Goal: Task Accomplishment & Management: Complete application form

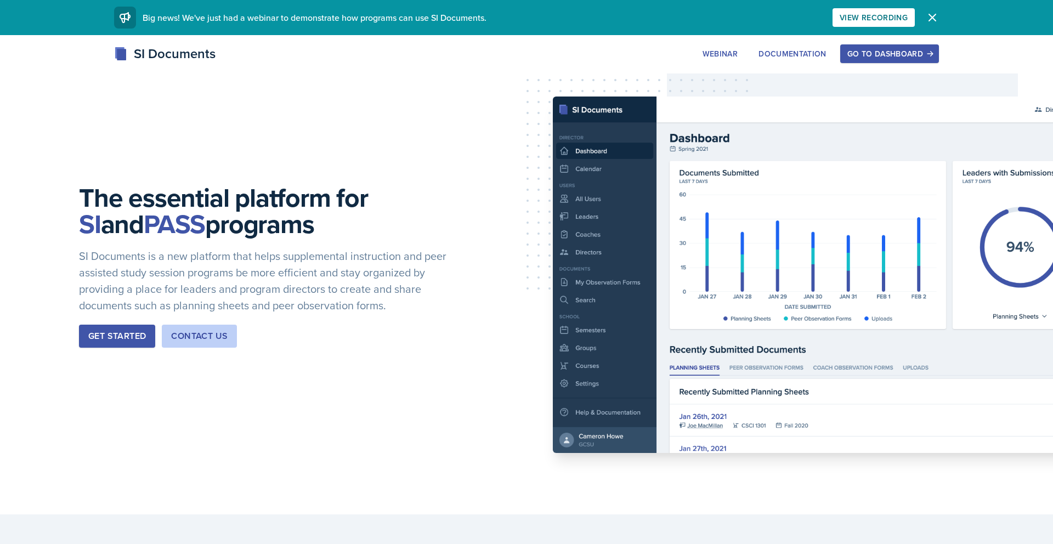
click at [918, 51] on div "Go to Dashboard" at bounding box center [889, 53] width 84 height 9
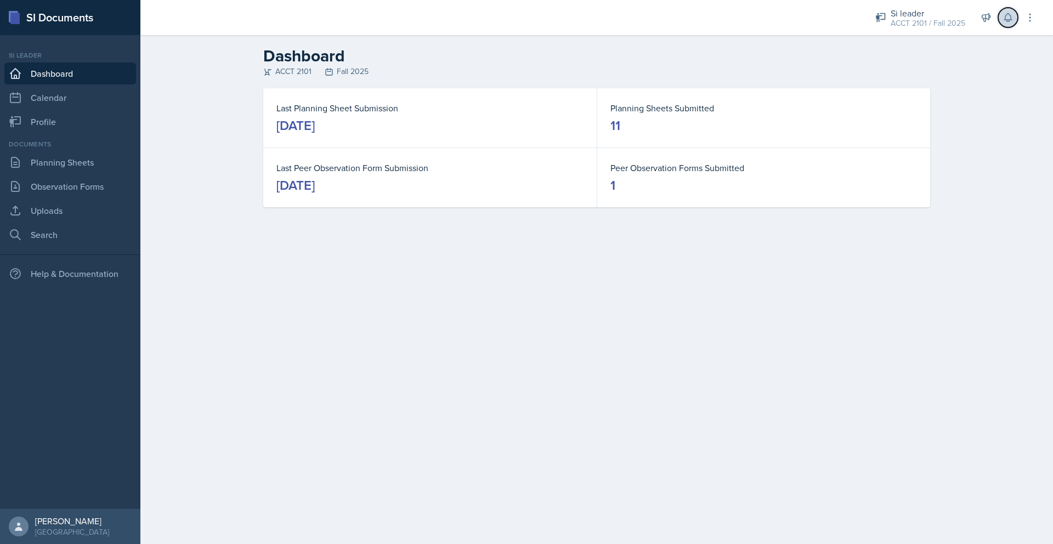
click at [1010, 22] on icon at bounding box center [1008, 17] width 11 height 11
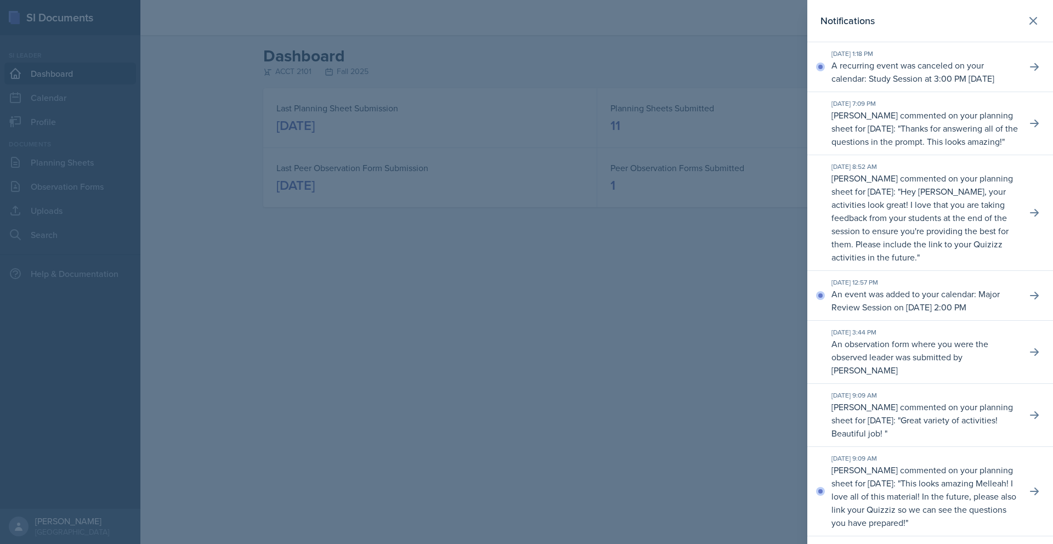
click at [622, 430] on div at bounding box center [526, 272] width 1053 height 544
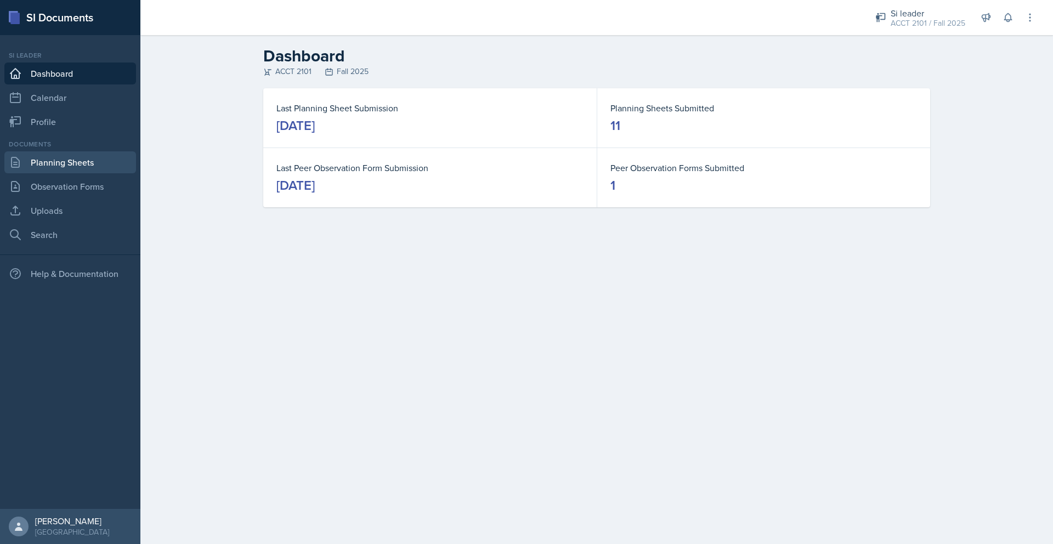
click at [86, 168] on link "Planning Sheets" at bounding box center [70, 162] width 132 height 22
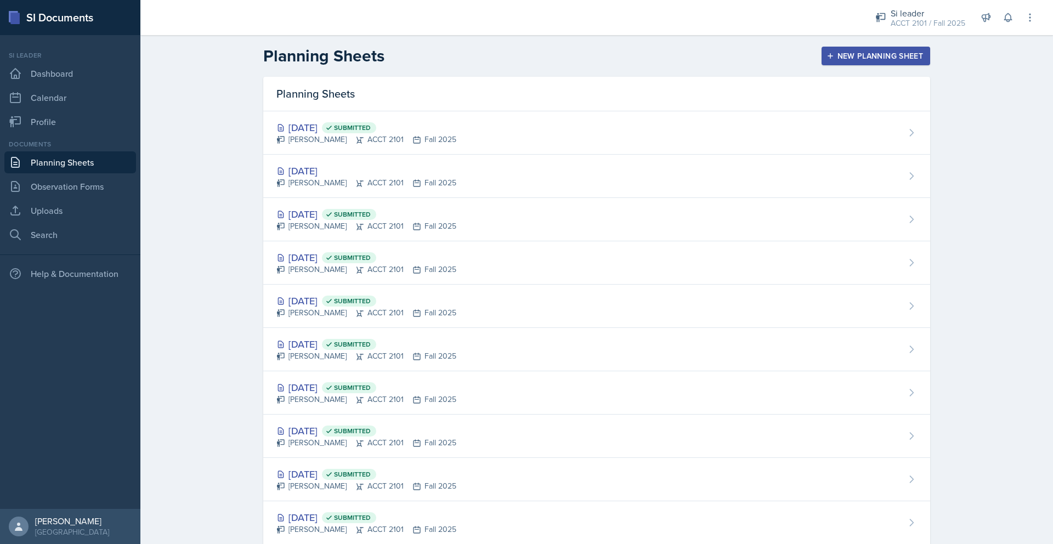
click at [884, 54] on div "New Planning Sheet" at bounding box center [876, 56] width 94 height 9
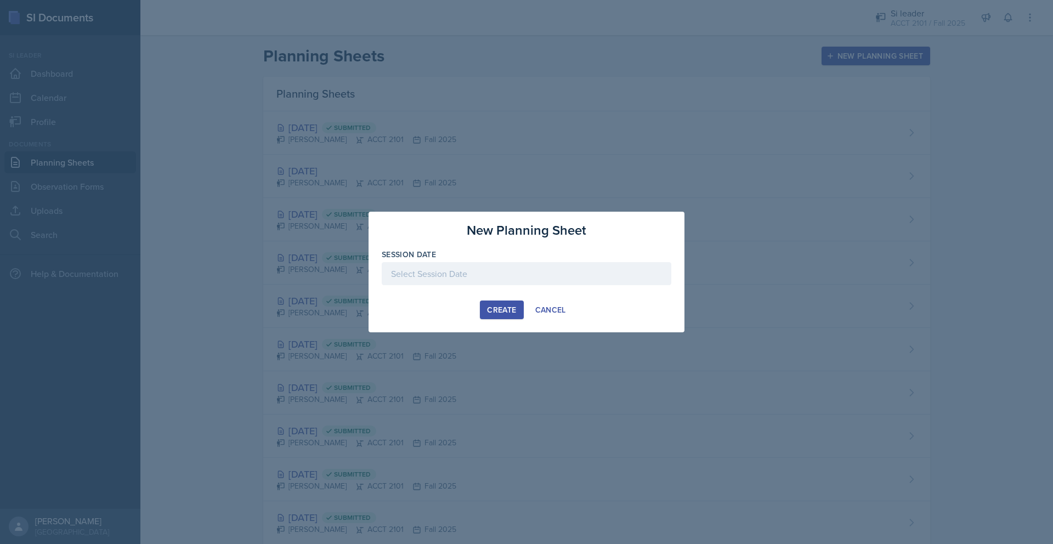
click at [428, 275] on div at bounding box center [527, 273] width 290 height 23
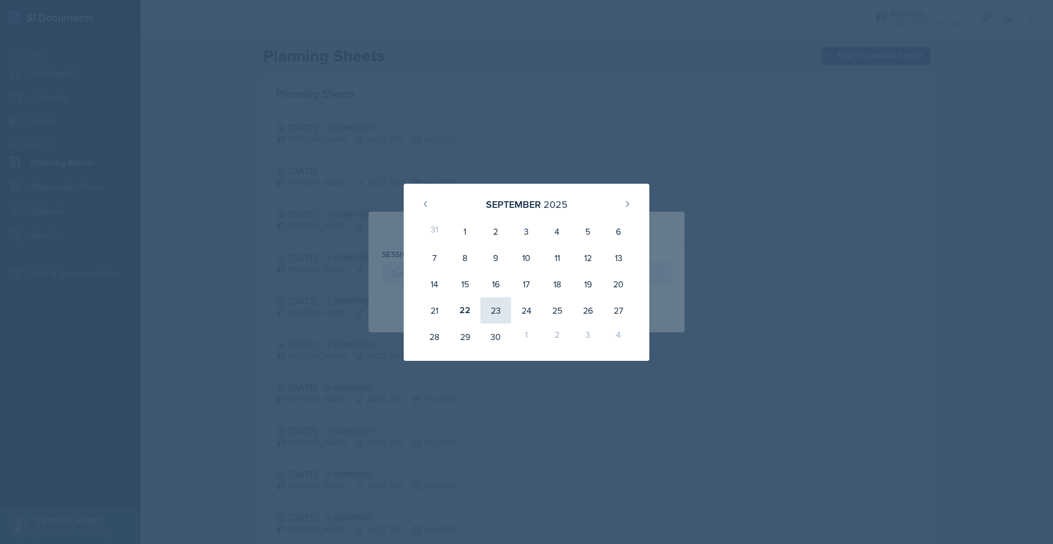
click at [497, 312] on div "23" at bounding box center [496, 310] width 31 height 26
type input "[DATE]"
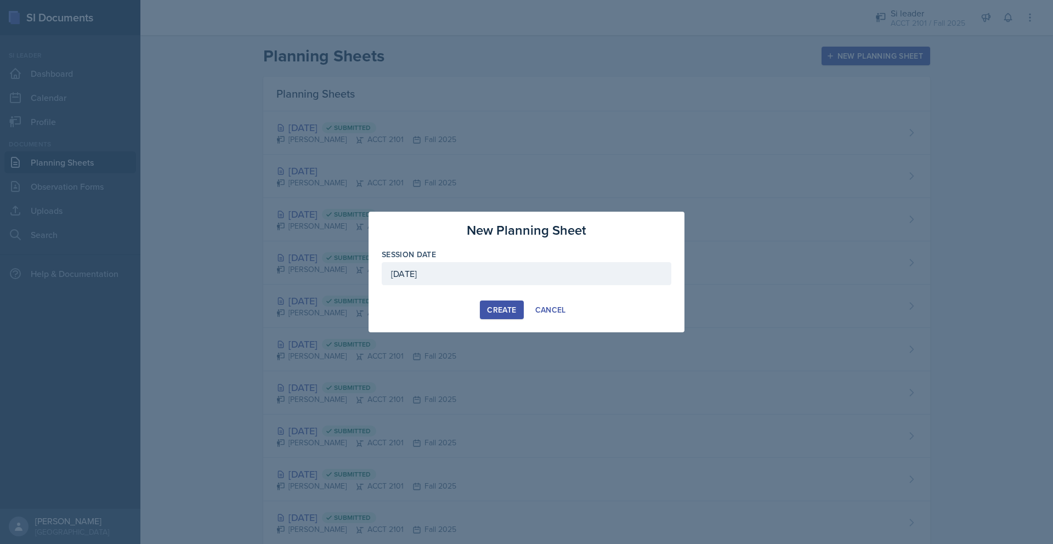
click at [512, 307] on div "Create" at bounding box center [501, 310] width 29 height 9
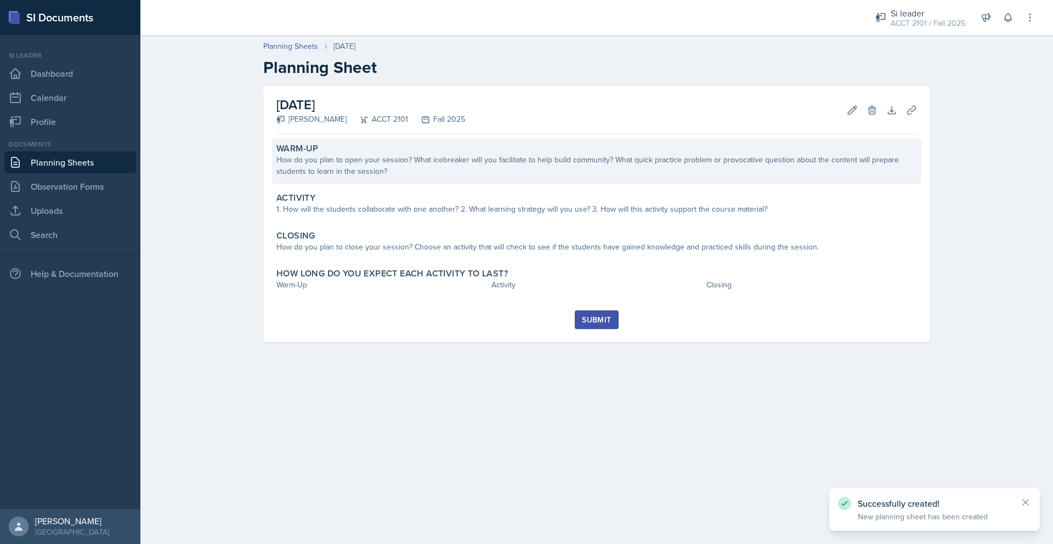
click at [413, 157] on div "How do you plan to open your session? What icebreaker will you facilitate to he…" at bounding box center [596, 165] width 641 height 23
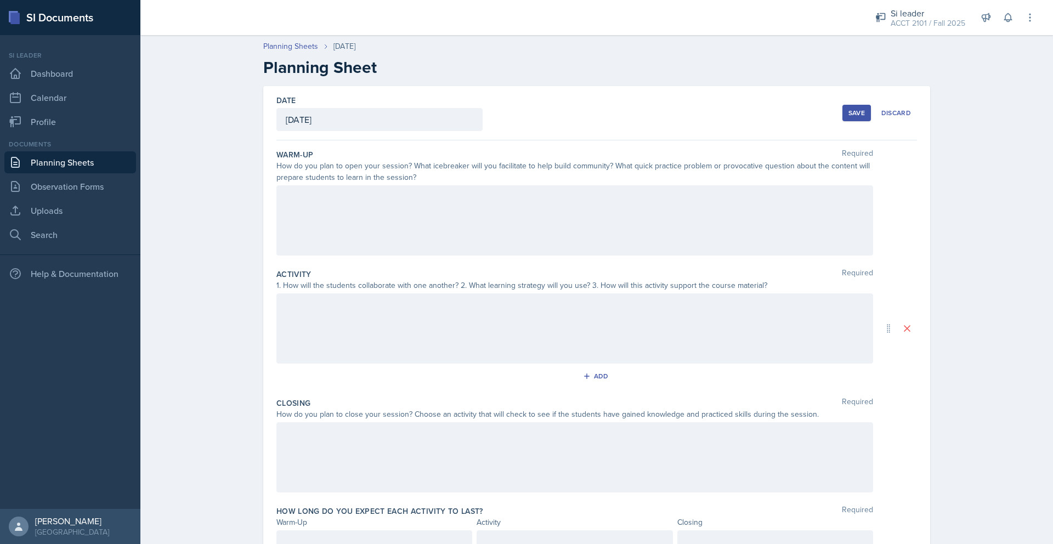
click at [336, 221] on div at bounding box center [574, 220] width 597 height 70
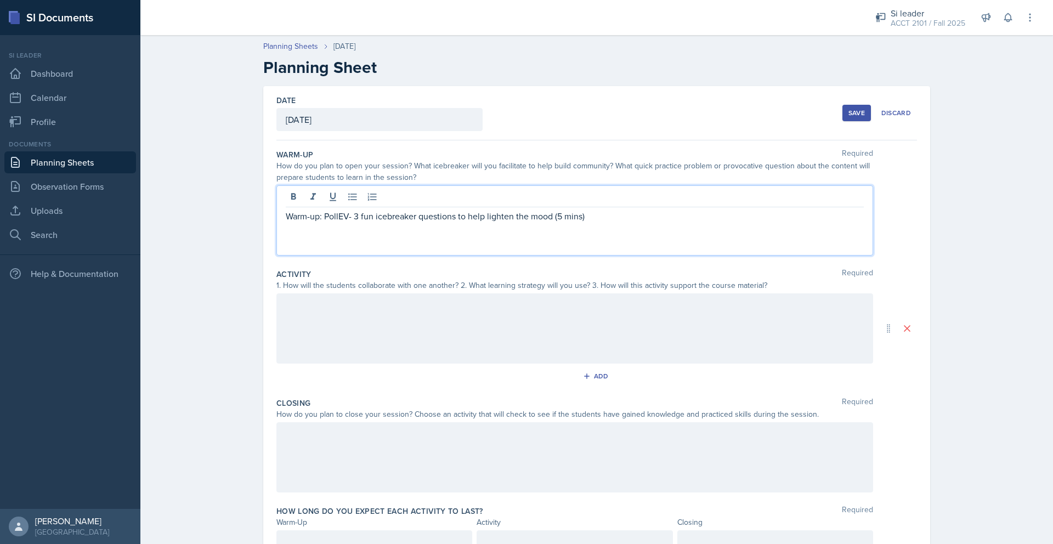
click at [289, 217] on p "Warm-up: PollEV- 3 fun icebreaker questions to help lighten the mood (5 mins)" at bounding box center [575, 216] width 578 height 13
click at [298, 219] on p at bounding box center [575, 216] width 578 height 13
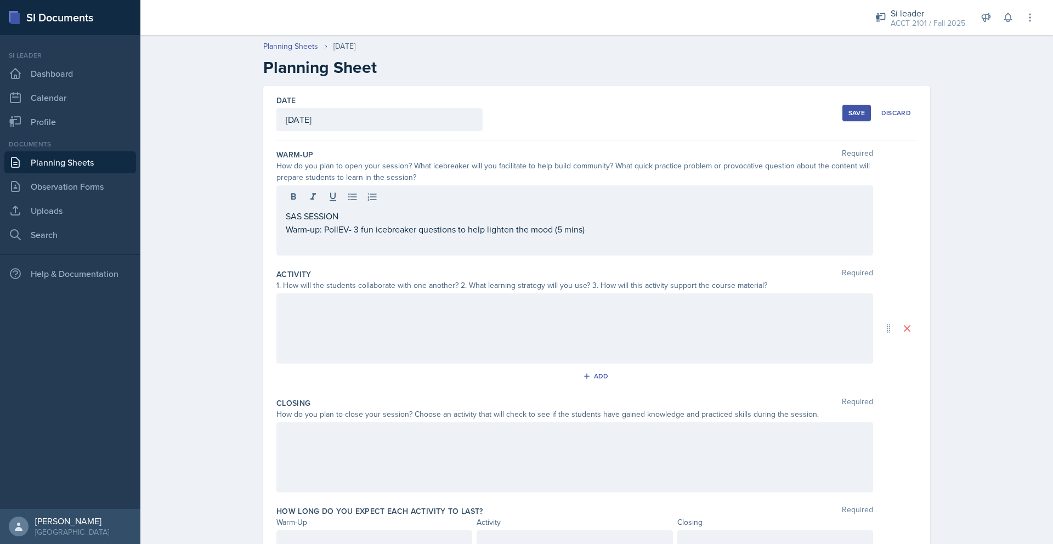
click at [335, 322] on div at bounding box center [574, 328] width 597 height 70
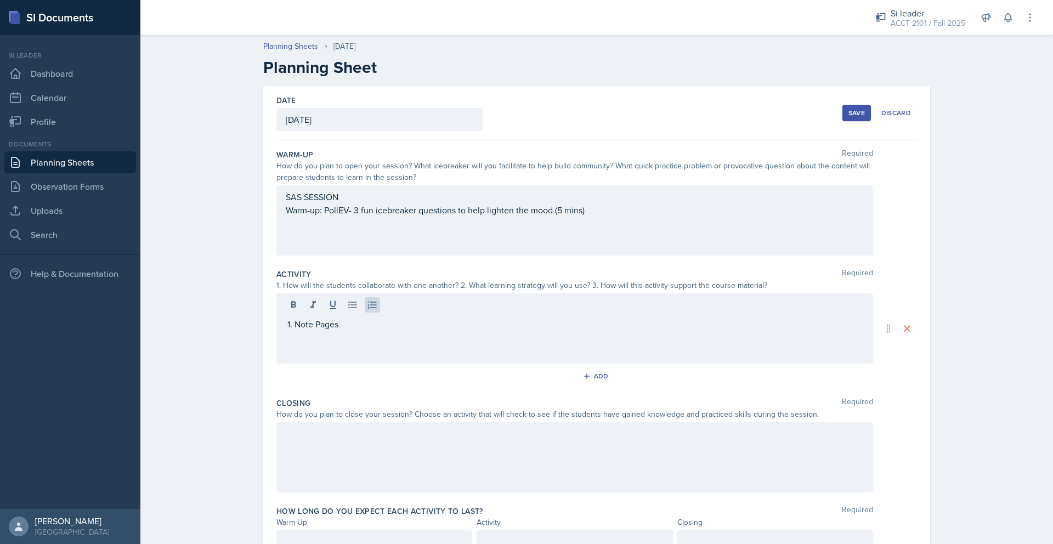
click at [329, 321] on p "Note Pages" at bounding box center [579, 324] width 569 height 13
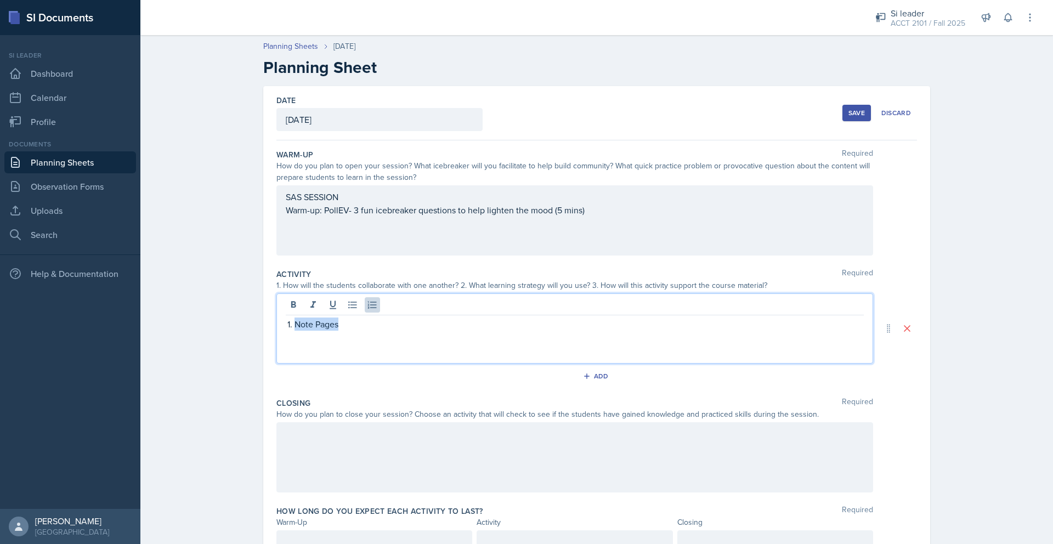
click at [329, 321] on p "Note Pages" at bounding box center [579, 324] width 569 height 13
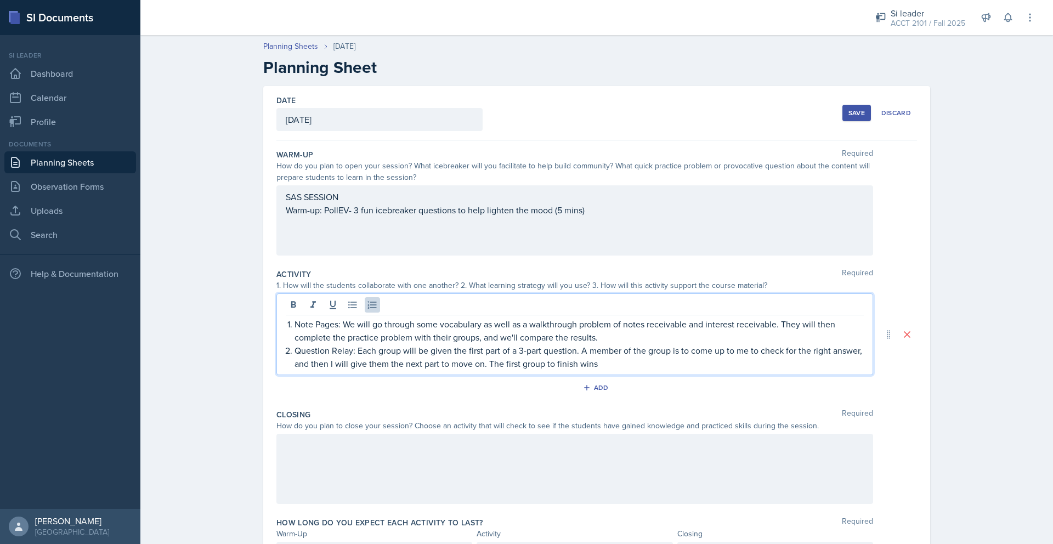
click at [383, 464] on div at bounding box center [574, 469] width 597 height 70
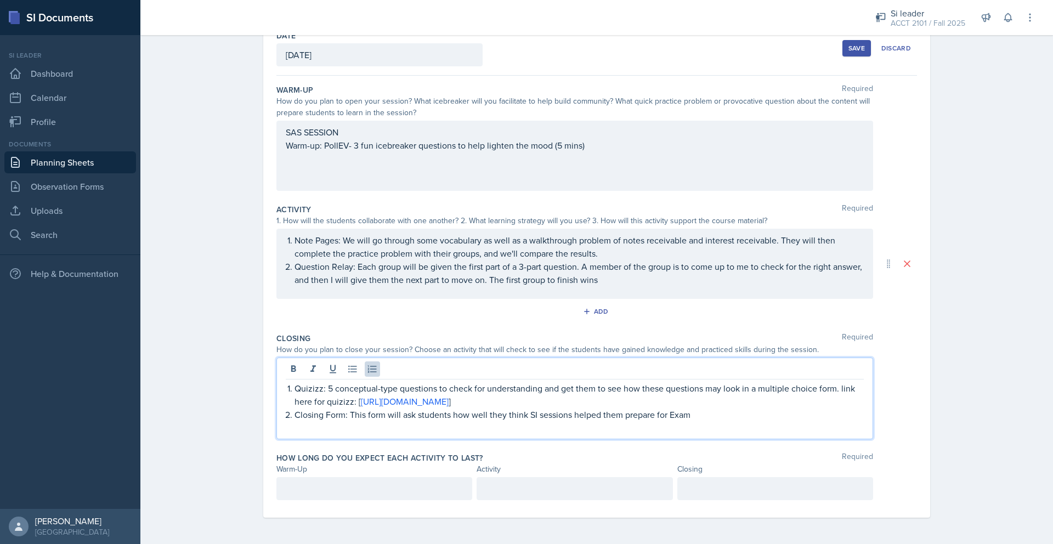
scroll to position [72, 0]
click at [367, 482] on p at bounding box center [374, 488] width 177 height 13
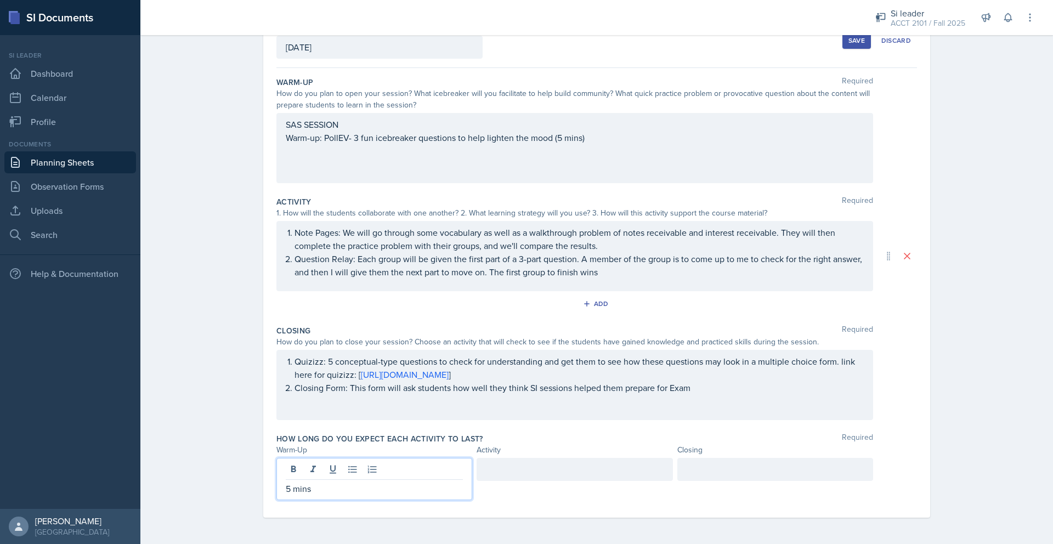
click at [541, 479] on div at bounding box center [575, 469] width 196 height 23
click at [737, 472] on div at bounding box center [775, 469] width 196 height 23
click at [996, 329] on div "Planning Sheets [DATE] Planning Sheet Date [DATE] [DATE] 31 1 2 3 4 5 6 7 8 9 1…" at bounding box center [596, 250] width 913 height 587
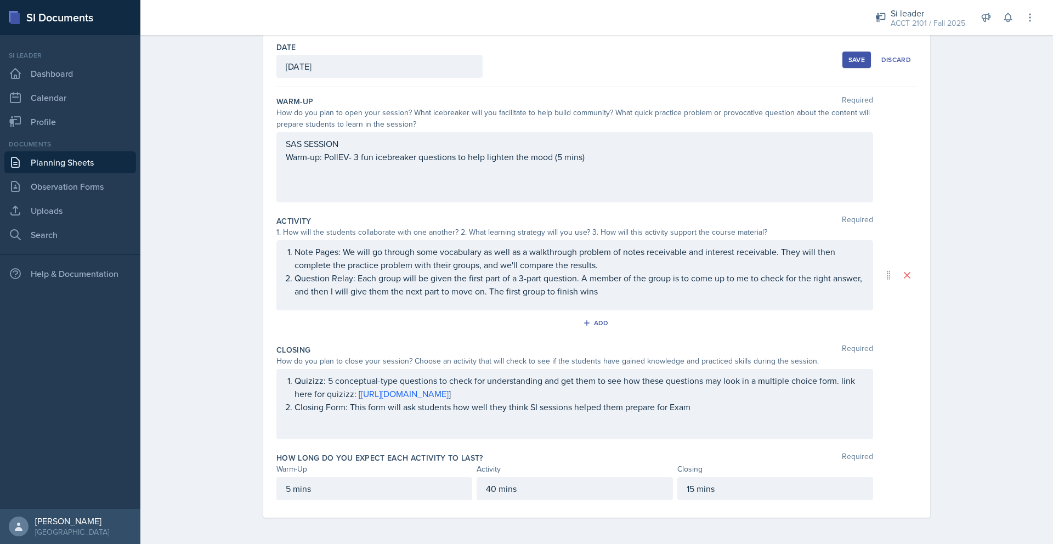
scroll to position [53, 0]
click at [860, 58] on div "Save" at bounding box center [857, 59] width 16 height 9
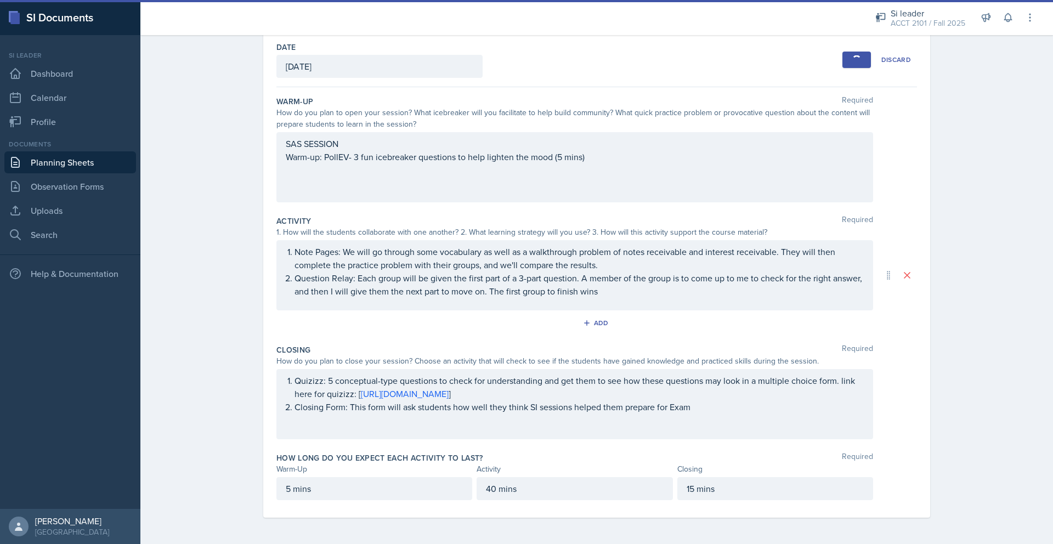
scroll to position [0, 0]
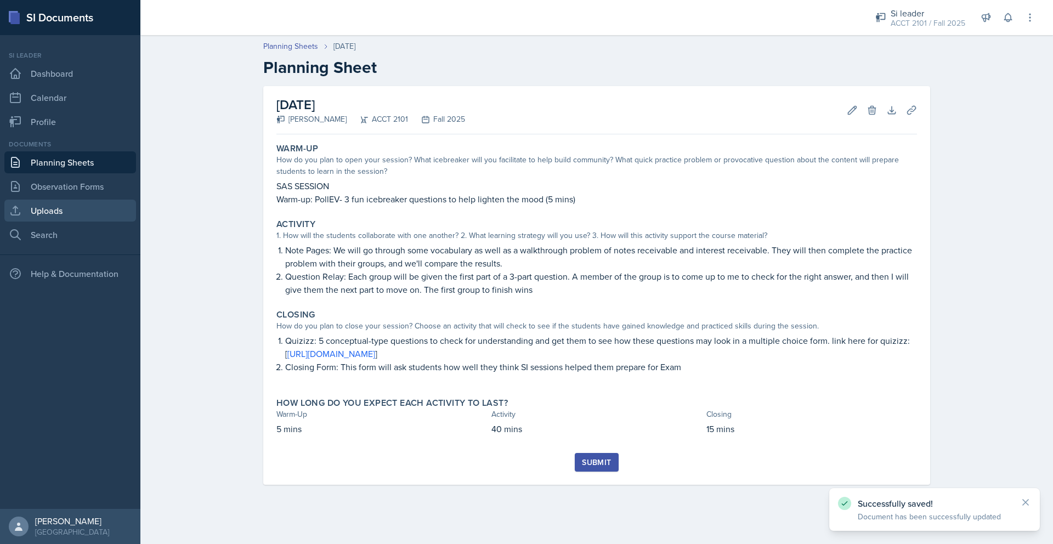
click at [65, 210] on link "Uploads" at bounding box center [70, 211] width 132 height 22
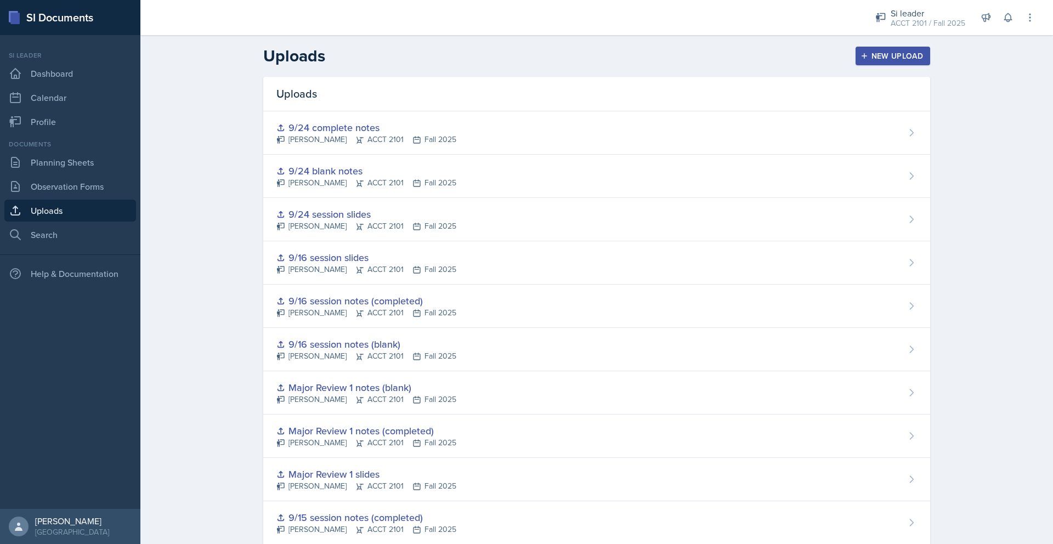
click at [671, 50] on div "Uploads New Upload" at bounding box center [597, 56] width 702 height 20
click at [879, 62] on button "New Upload" at bounding box center [893, 56] width 75 height 19
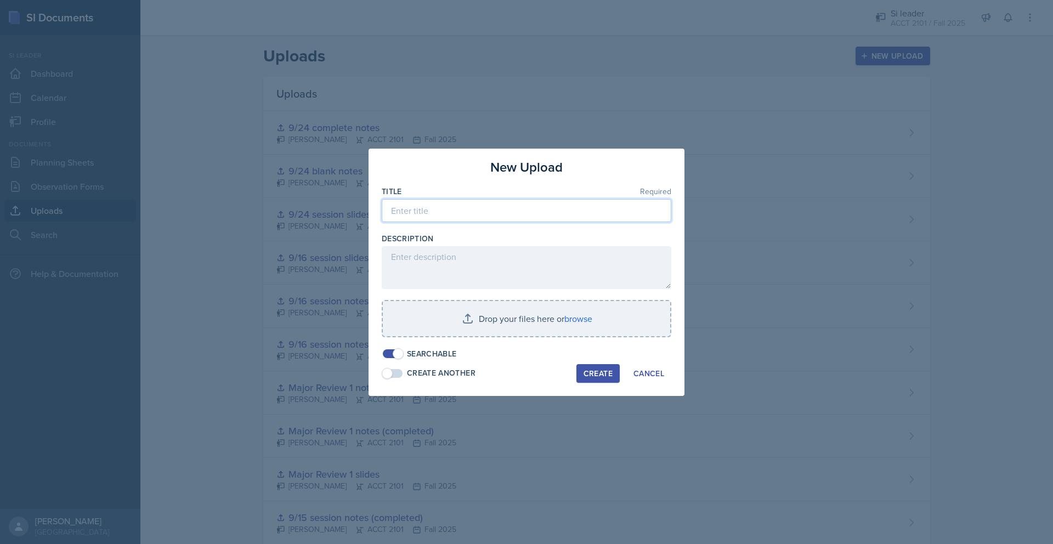
click at [448, 222] on input at bounding box center [527, 210] width 290 height 23
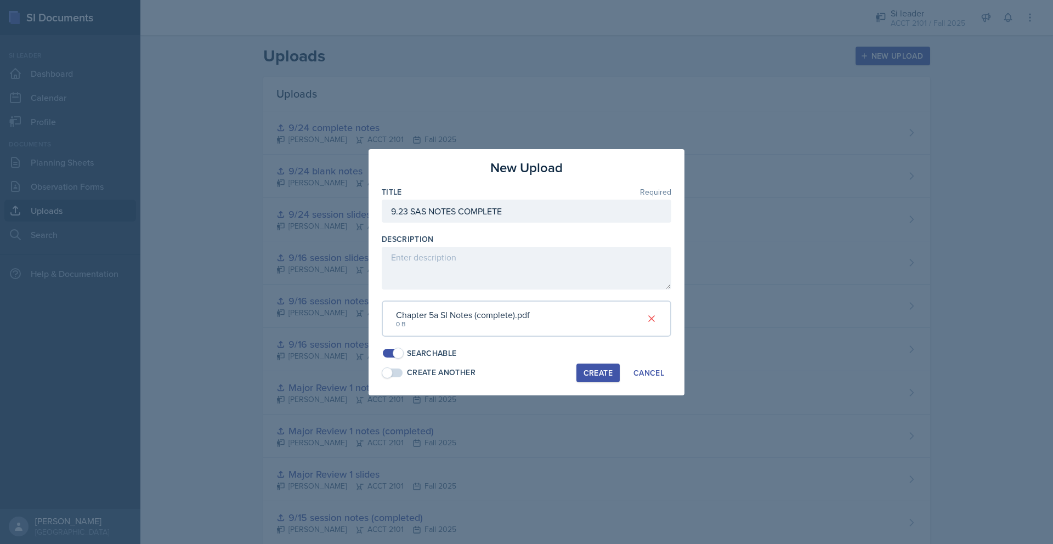
click at [598, 375] on div "Create" at bounding box center [598, 373] width 29 height 9
click at [654, 324] on button at bounding box center [652, 319] width 20 height 20
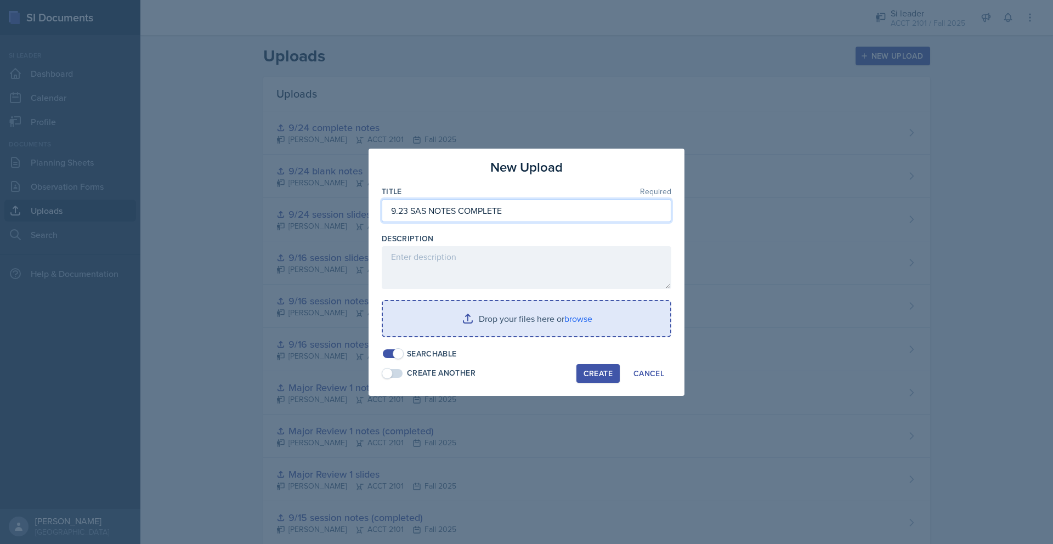
click at [473, 211] on input "9.23 SAS NOTES COMPLETE" at bounding box center [527, 210] width 290 height 23
type input "9.23 SAS SLIDES"
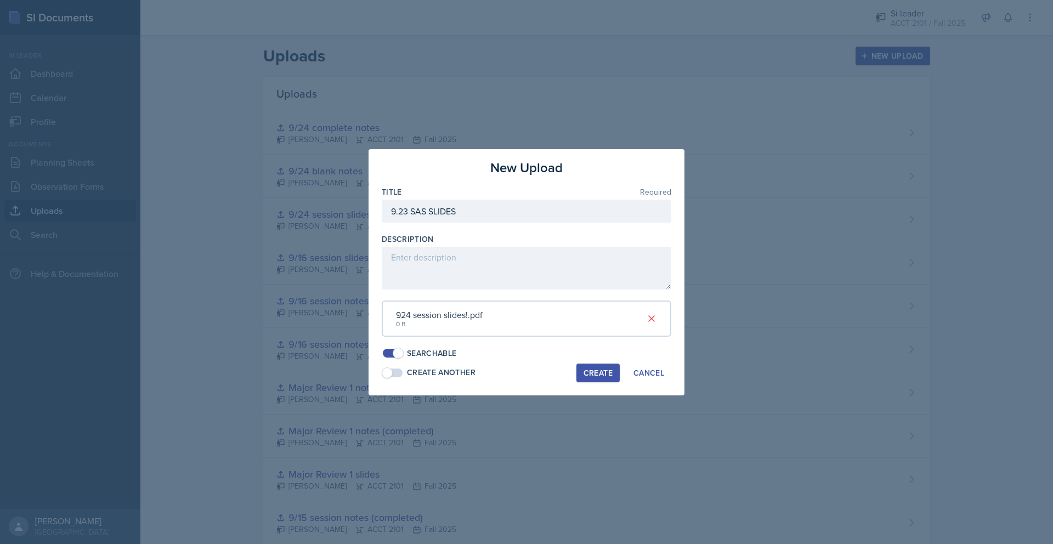
click at [604, 370] on div "Create" at bounding box center [598, 373] width 29 height 9
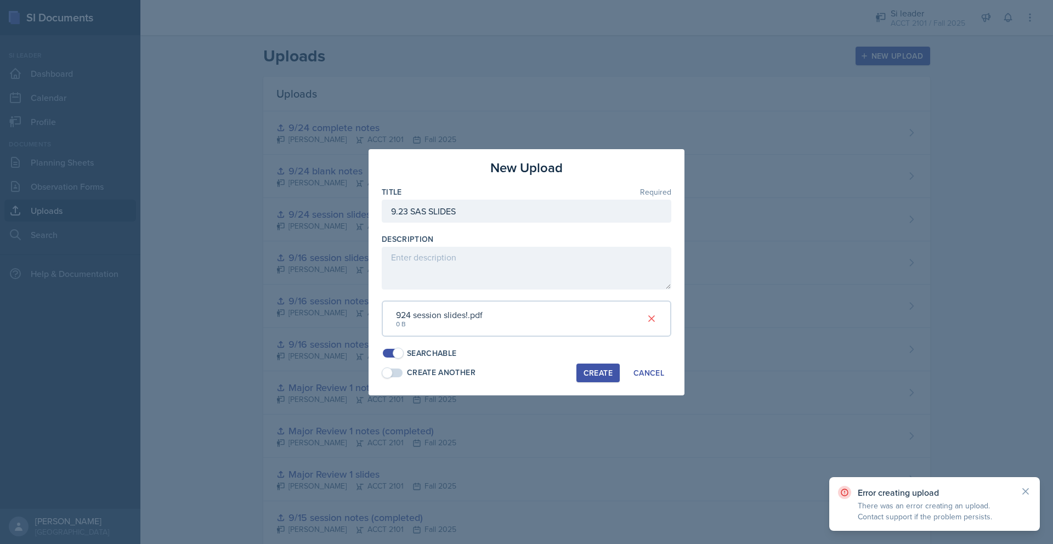
click at [646, 364] on div "Create Cancel" at bounding box center [624, 373] width 95 height 19
click at [646, 366] on button "Cancel" at bounding box center [648, 373] width 45 height 19
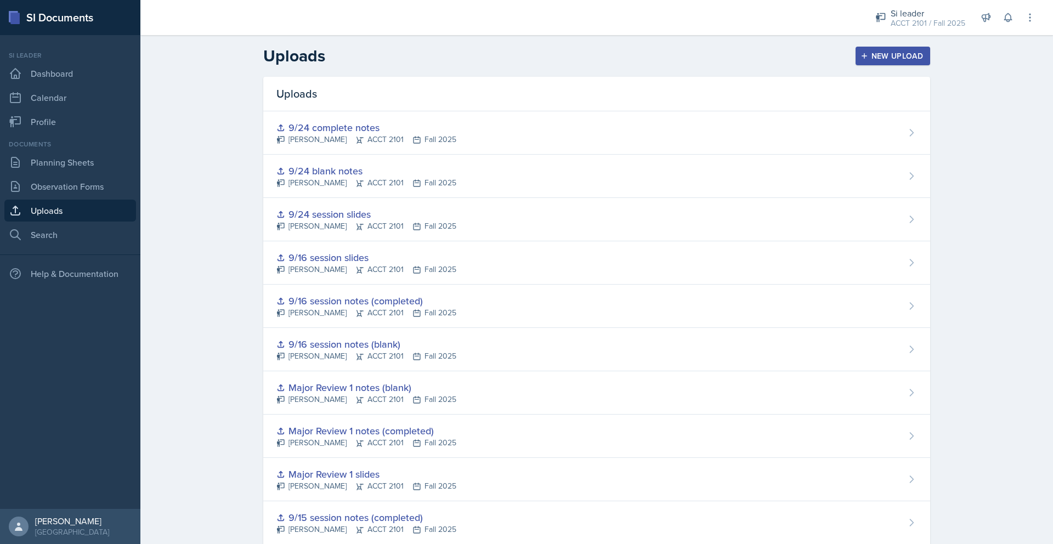
click at [855, 56] on div "Uploads New Upload" at bounding box center [597, 56] width 702 height 20
click at [919, 48] on button "New Upload" at bounding box center [893, 56] width 75 height 19
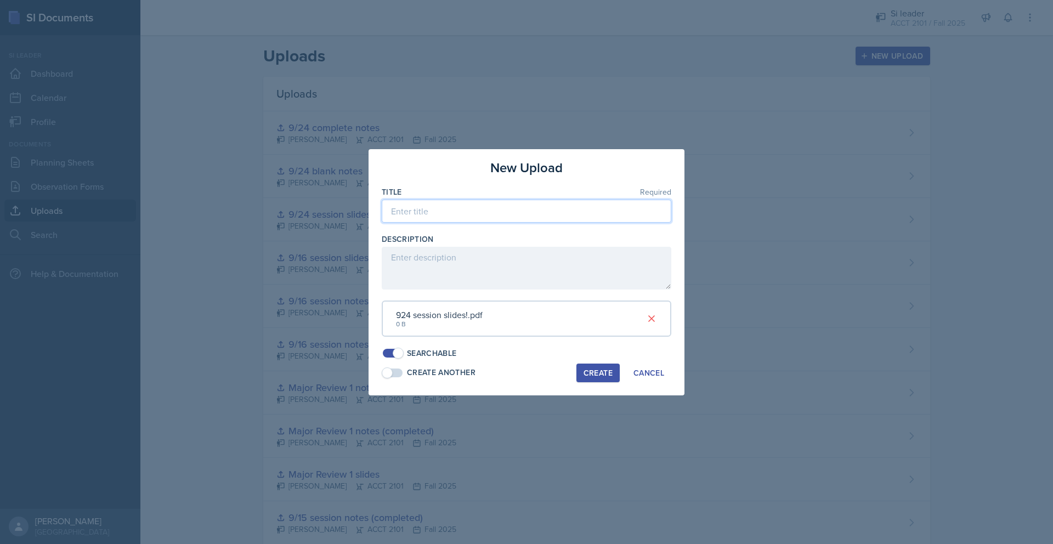
click at [518, 213] on input at bounding box center [527, 211] width 290 height 23
type input "9/23 slides"
click at [605, 370] on div "Create" at bounding box center [598, 373] width 29 height 9
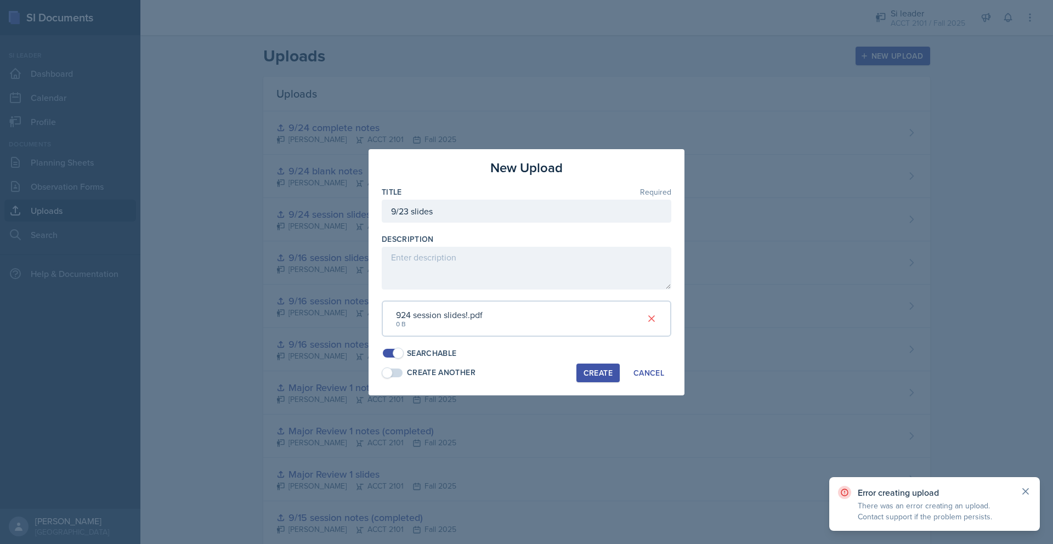
click at [1024, 491] on icon at bounding box center [1025, 491] width 11 height 11
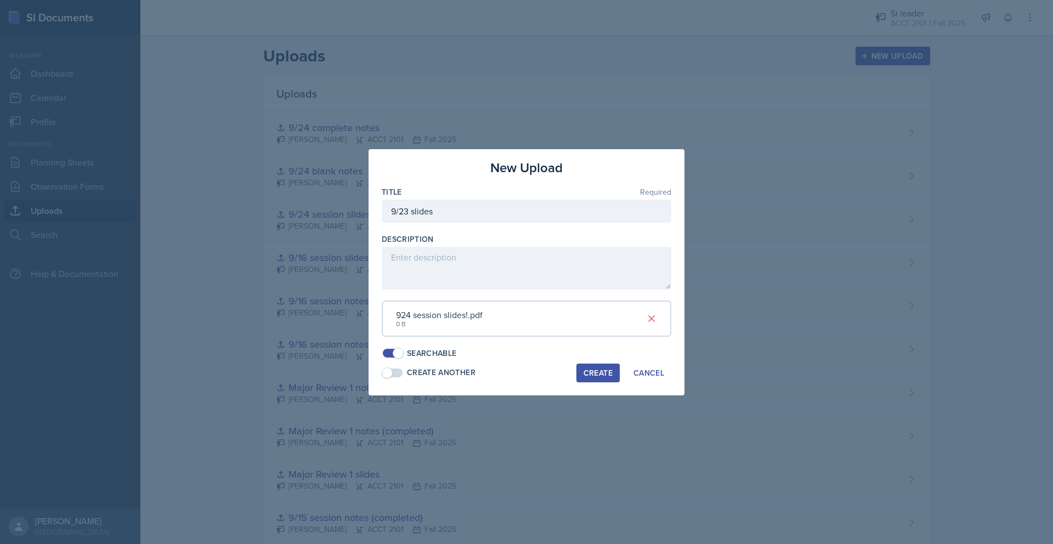
click at [598, 380] on button "Create" at bounding box center [598, 373] width 43 height 19
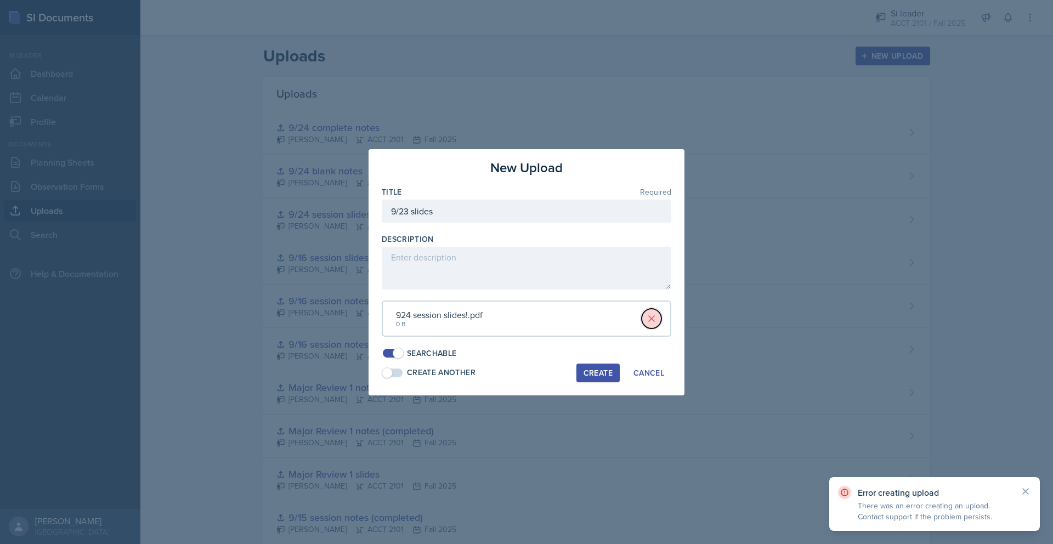
click at [656, 318] on icon at bounding box center [651, 318] width 11 height 11
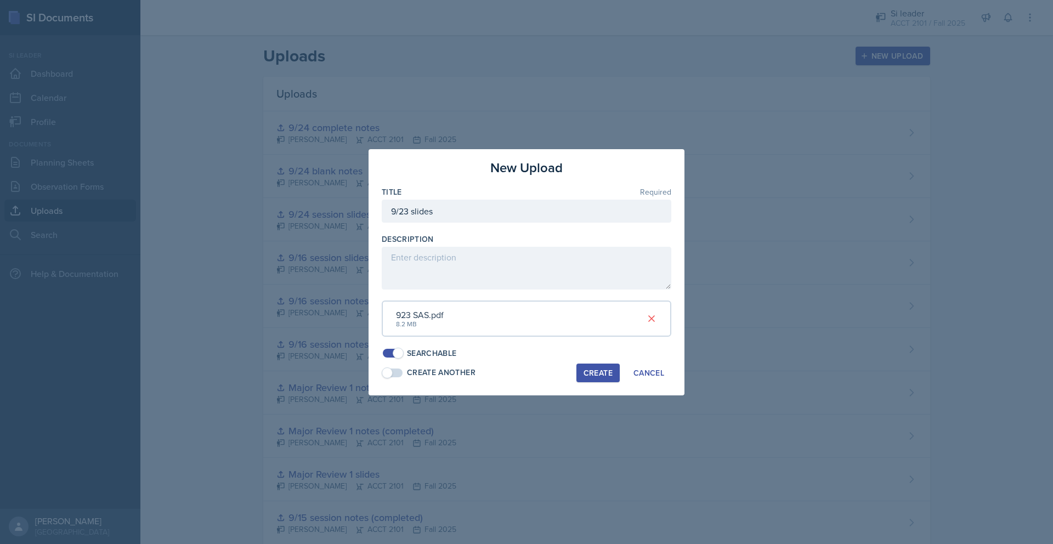
click at [600, 370] on div "Create" at bounding box center [598, 373] width 29 height 9
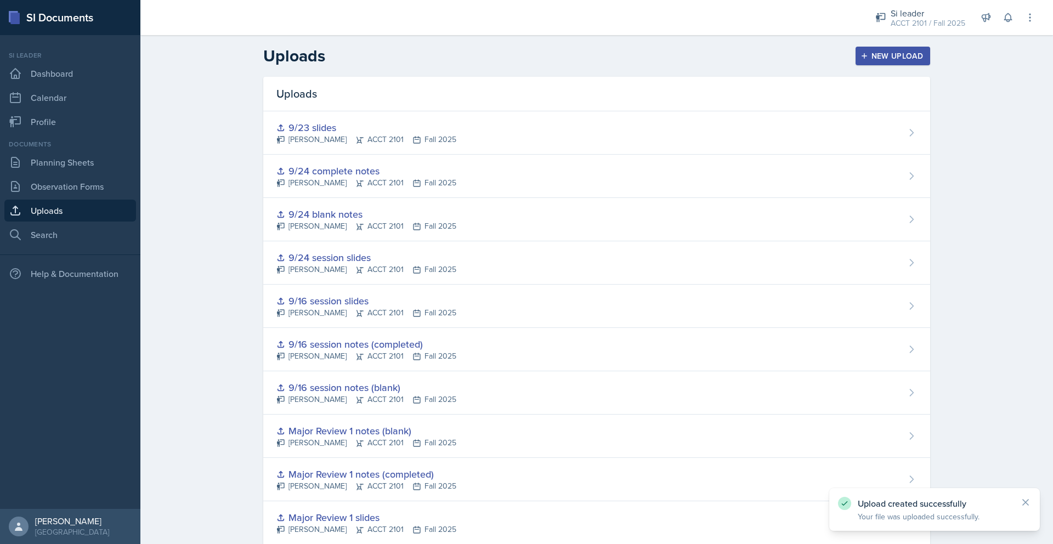
click at [890, 53] on div "New Upload" at bounding box center [893, 56] width 61 height 9
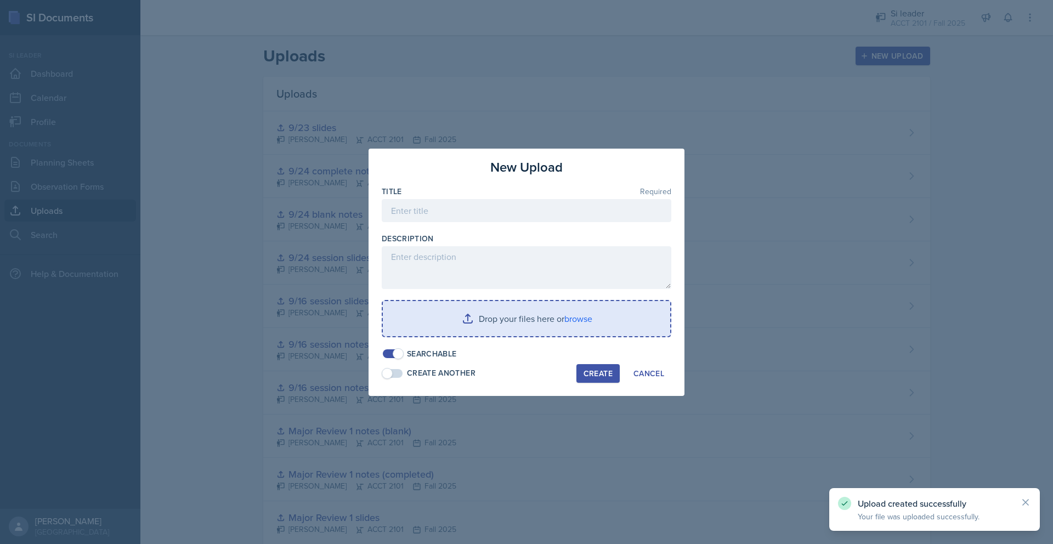
click at [506, 197] on div "Title Required" at bounding box center [527, 209] width 290 height 47
click at [517, 210] on input at bounding box center [527, 210] width 290 height 23
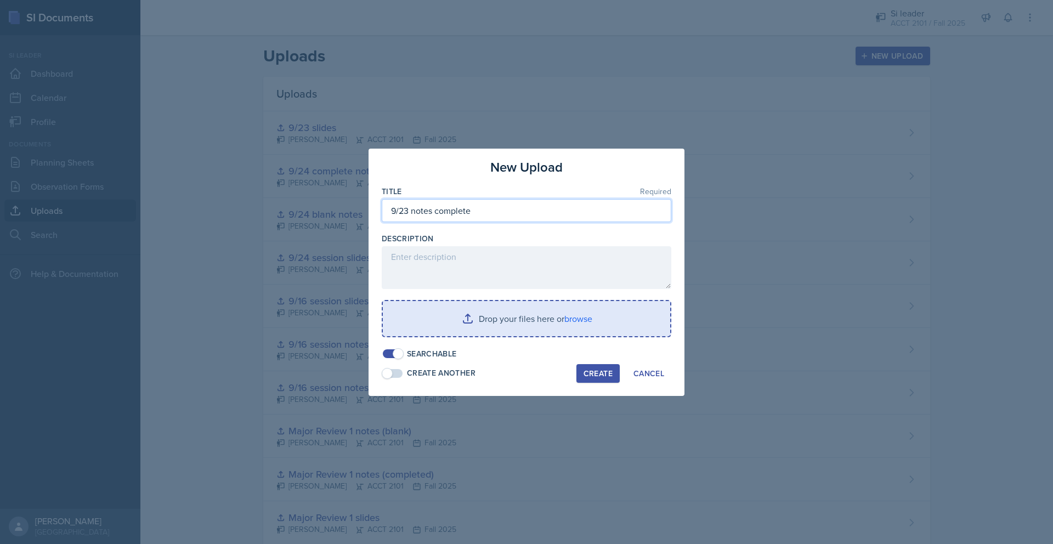
type input "9/23 notes complete"
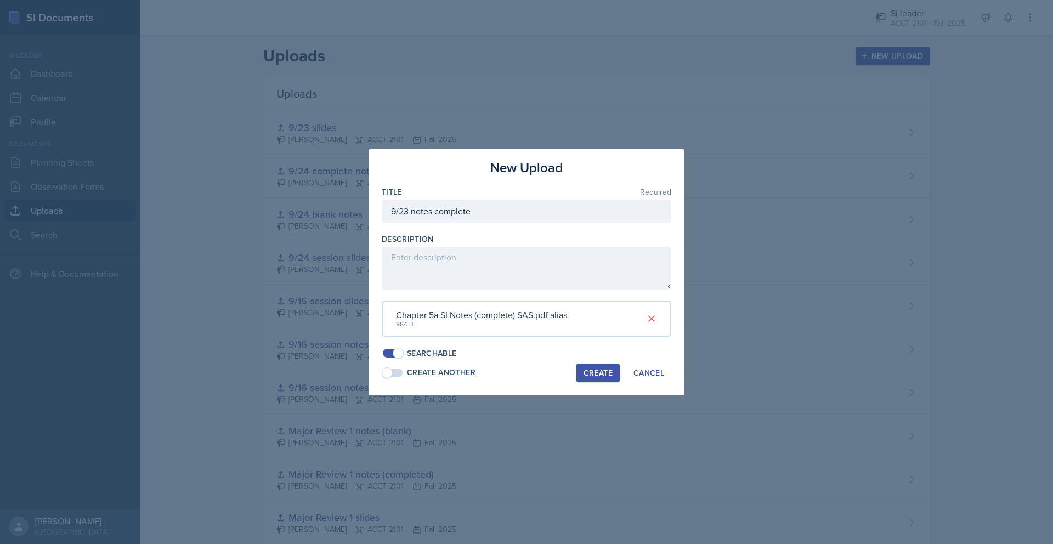
click at [589, 377] on div "Create" at bounding box center [598, 373] width 29 height 9
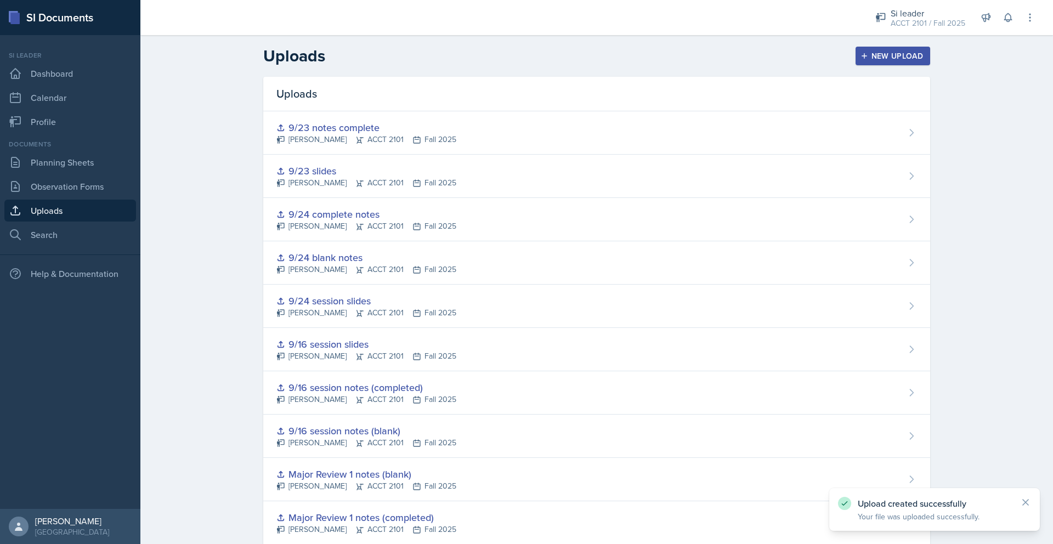
click at [888, 56] on div "New Upload" at bounding box center [893, 56] width 61 height 9
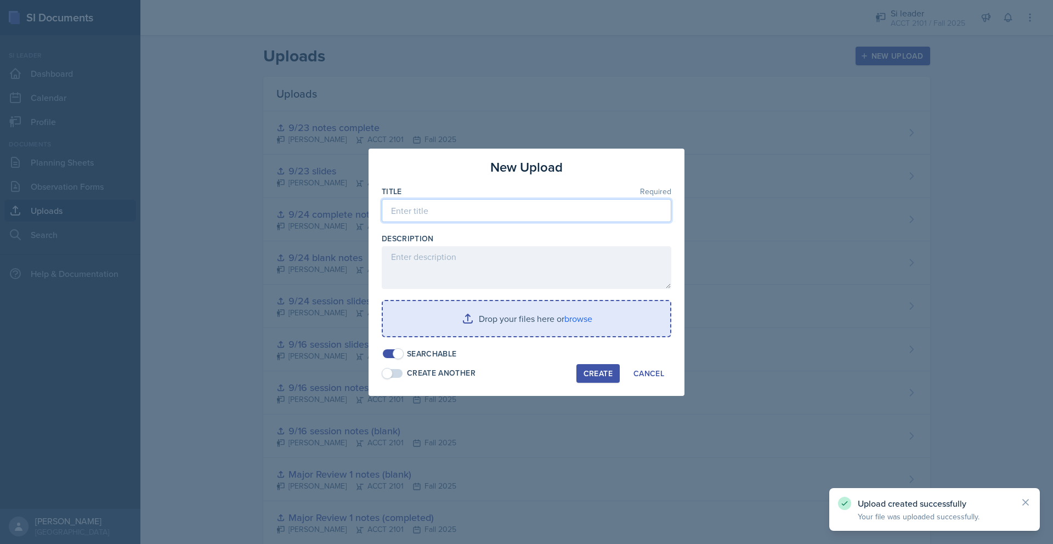
click at [549, 205] on input at bounding box center [527, 210] width 290 height 23
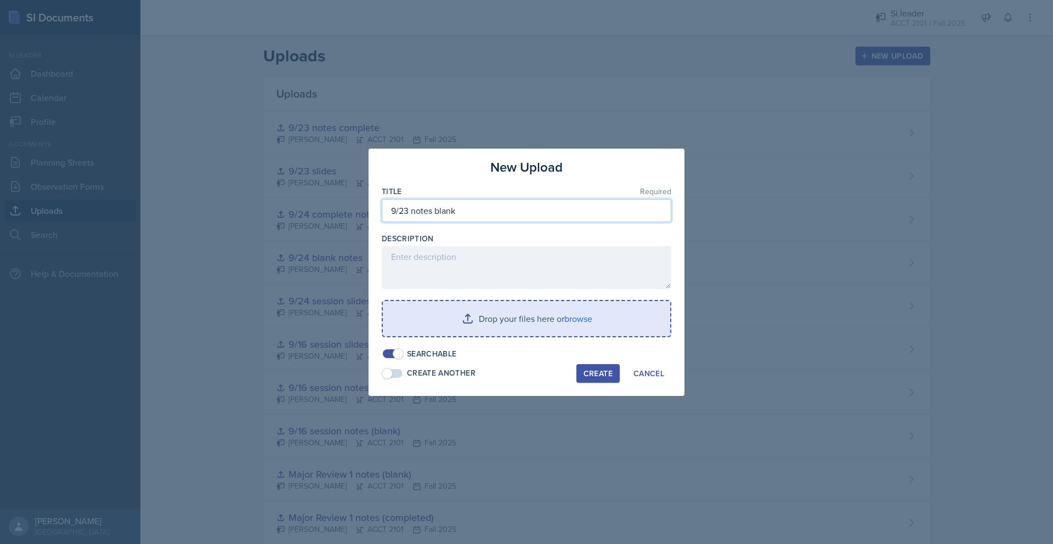
type input "9/23 notes blank"
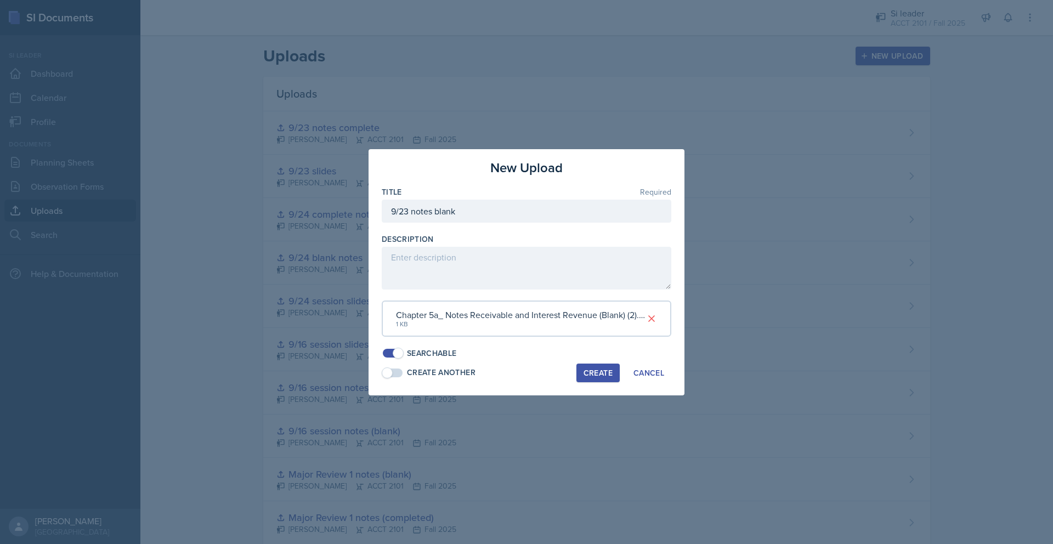
click at [594, 376] on div "Create" at bounding box center [598, 373] width 29 height 9
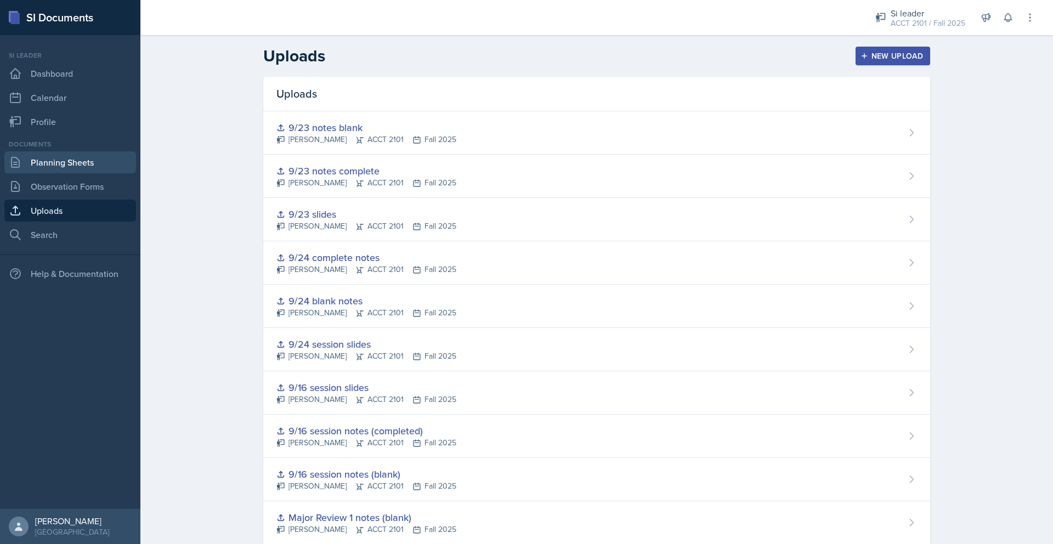
click at [81, 160] on link "Planning Sheets" at bounding box center [70, 162] width 132 height 22
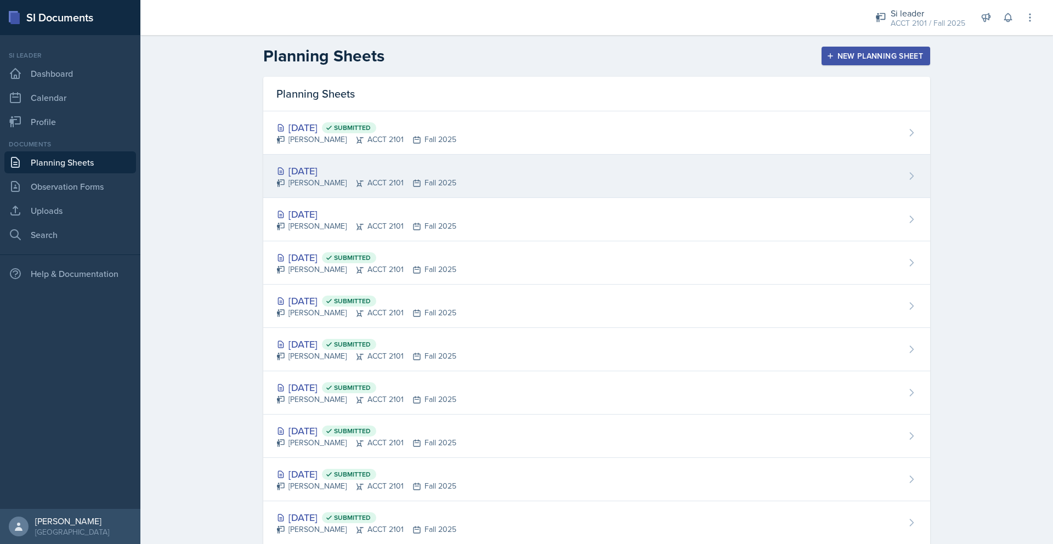
click at [540, 181] on div "[DATE] [PERSON_NAME] ACCT 2101 Fall 2025" at bounding box center [596, 176] width 667 height 43
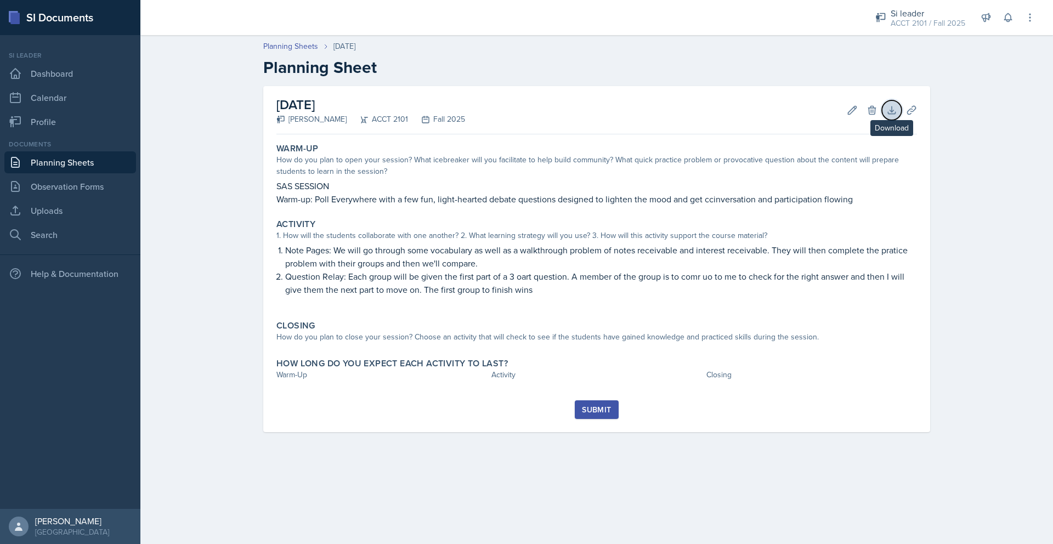
click at [885, 106] on button "Download" at bounding box center [892, 110] width 20 height 20
click at [914, 114] on icon at bounding box center [911, 110] width 11 height 11
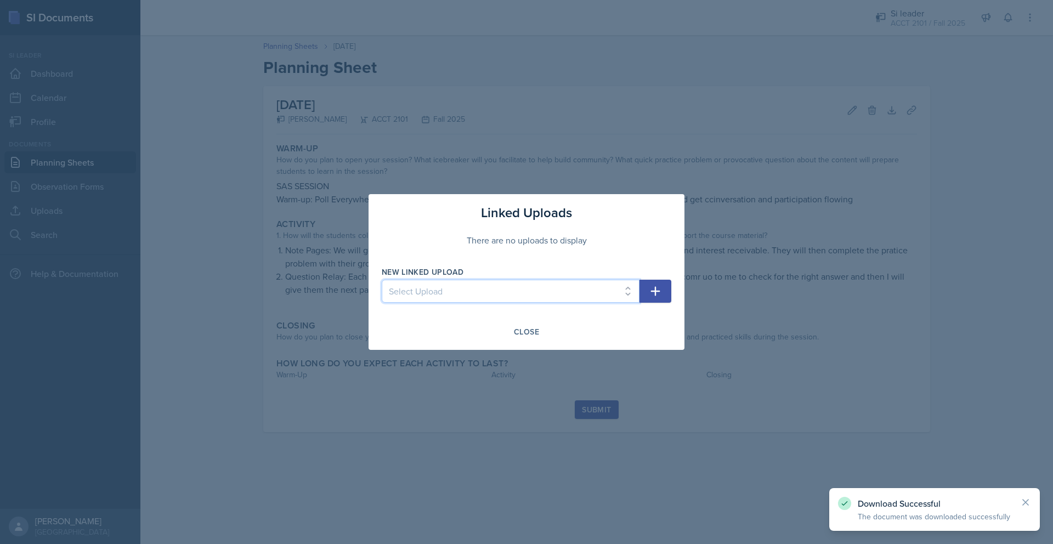
click at [628, 294] on select "Select Upload [DATE] slides (Ch 1a) [DATE] notes (completed) [DATE] notes (blan…" at bounding box center [511, 291] width 258 height 23
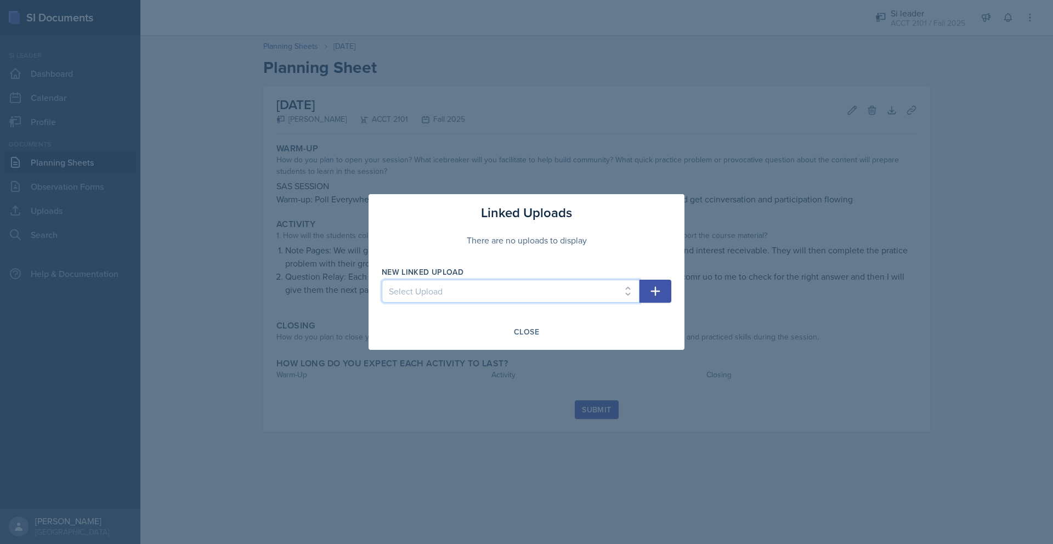
select select "bc359f8b-66cb-44a0-8393-38ee97eab616"
click at [382, 280] on select "Select Upload [DATE] slides (Ch 1a) [DATE] notes (completed) [DATE] notes (blan…" at bounding box center [511, 291] width 258 height 23
click at [655, 286] on icon "button" at bounding box center [655, 291] width 13 height 13
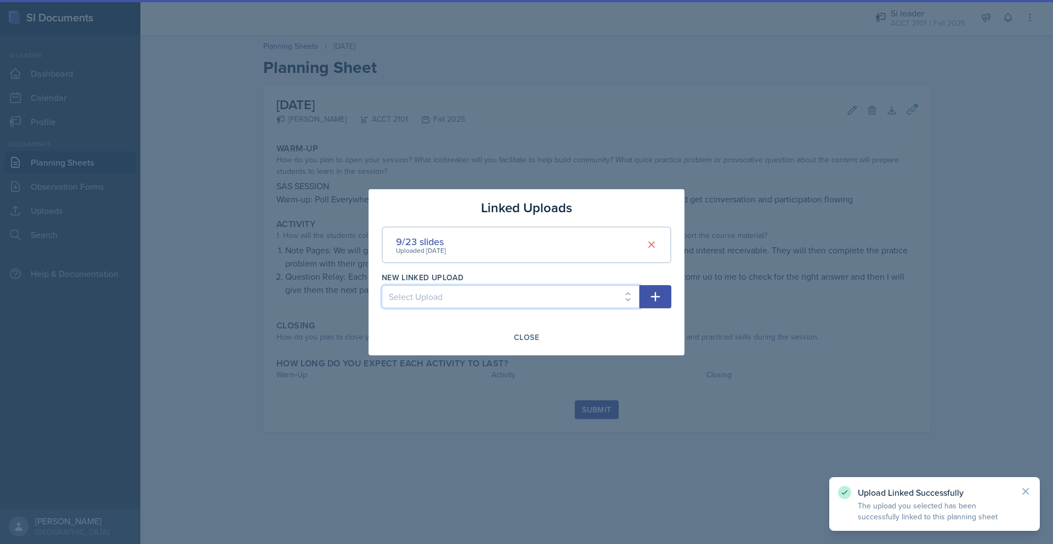
click at [625, 299] on select "Select Upload [DATE] slides (Ch 1a) [DATE] notes (completed) [DATE] notes (blan…" at bounding box center [511, 296] width 258 height 23
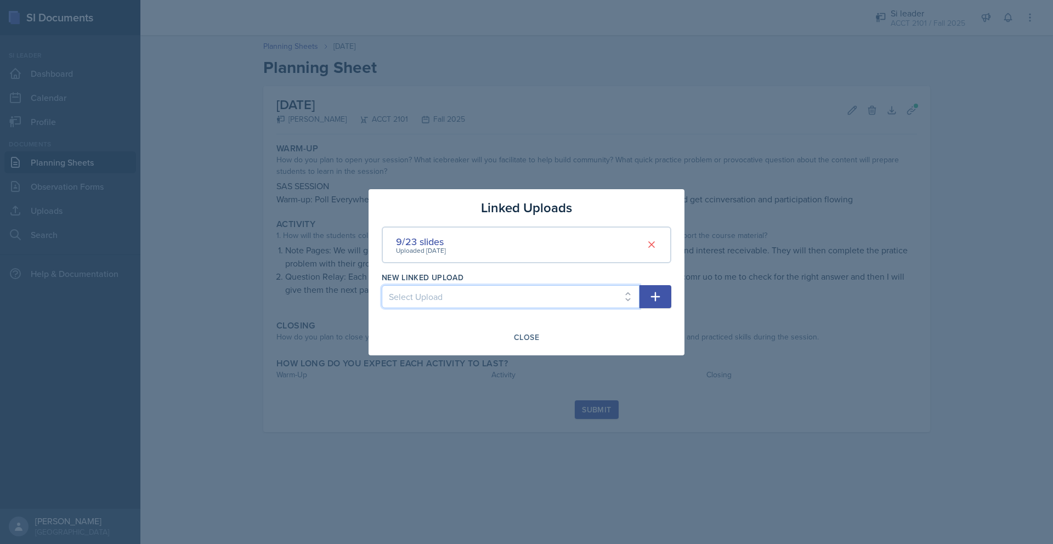
select select "b2b9ebd4-2c58-4ed1-9471-a6e668079da0"
click at [382, 285] on select "Select Upload [DATE] slides (Ch 1a) [DATE] notes (completed) [DATE] notes (blan…" at bounding box center [511, 296] width 258 height 23
click at [660, 281] on div "New Linked Upload Select Upload [DATE] slides (Ch 1a) [DATE] notes (completed) …" at bounding box center [527, 295] width 290 height 47
click at [653, 298] on icon "button" at bounding box center [655, 296] width 13 height 13
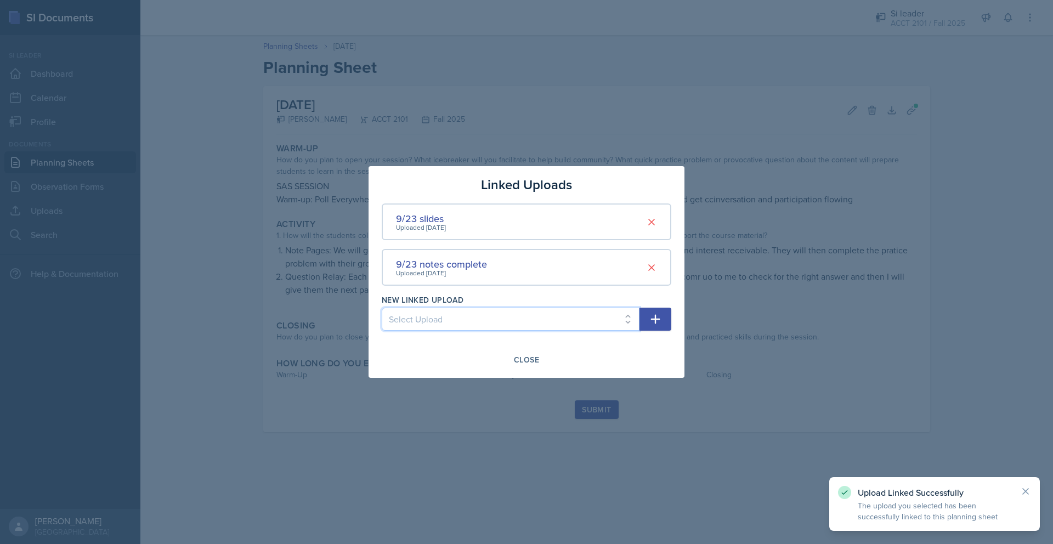
click at [614, 326] on select "Select Upload [DATE] slides (Ch 1a) [DATE] notes (completed) [DATE] notes (blan…" at bounding box center [511, 319] width 258 height 23
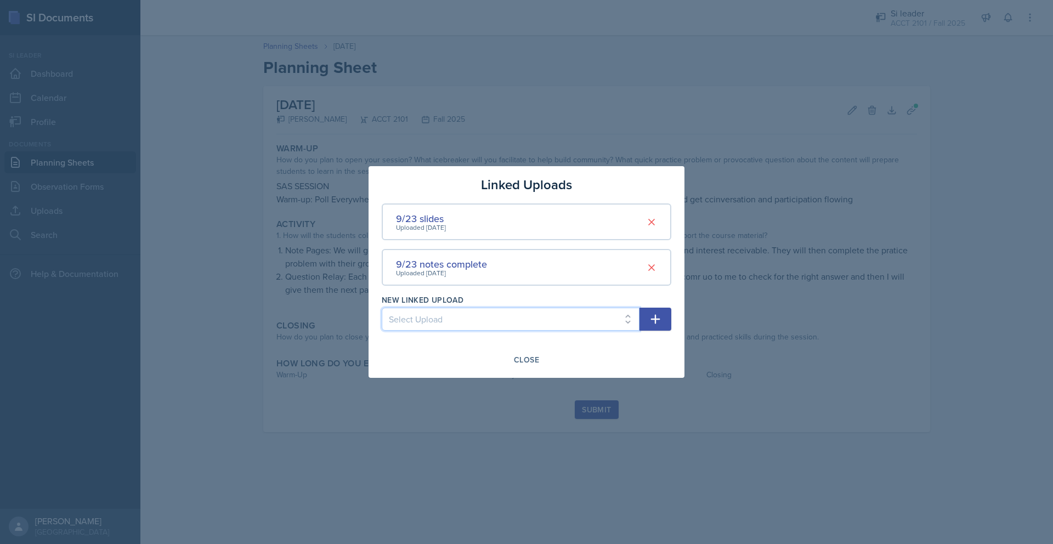
select select "c9bbde72-e4c8-41b4-ac1d-cb246f819193"
click at [382, 308] on select "Select Upload [DATE] slides (Ch 1a) [DATE] notes (completed) [DATE] notes (blan…" at bounding box center [511, 319] width 258 height 23
click at [652, 322] on icon "button" at bounding box center [655, 319] width 13 height 13
select select
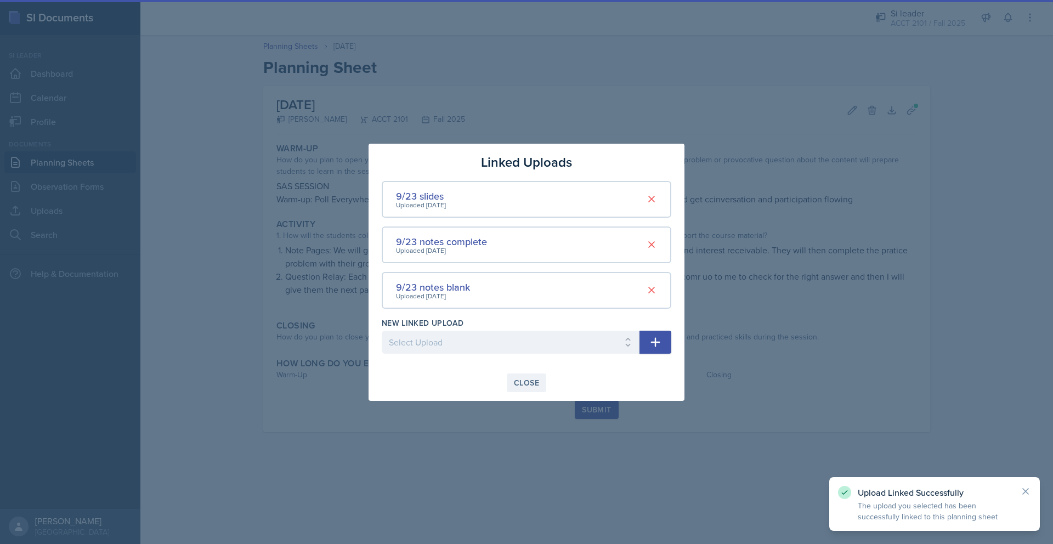
click at [526, 388] on button "Close" at bounding box center [526, 383] width 39 height 19
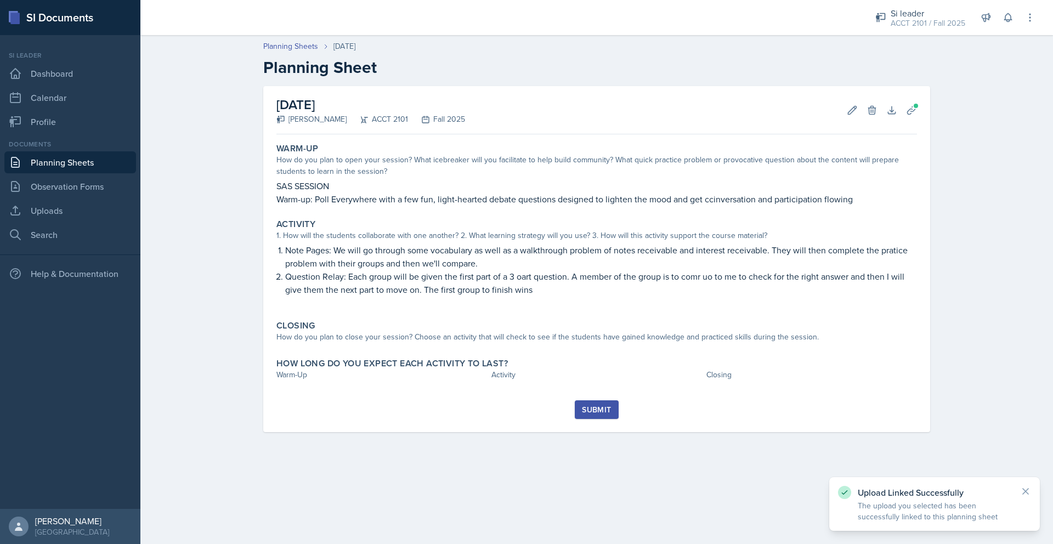
click at [592, 409] on div "Submit" at bounding box center [596, 409] width 29 height 9
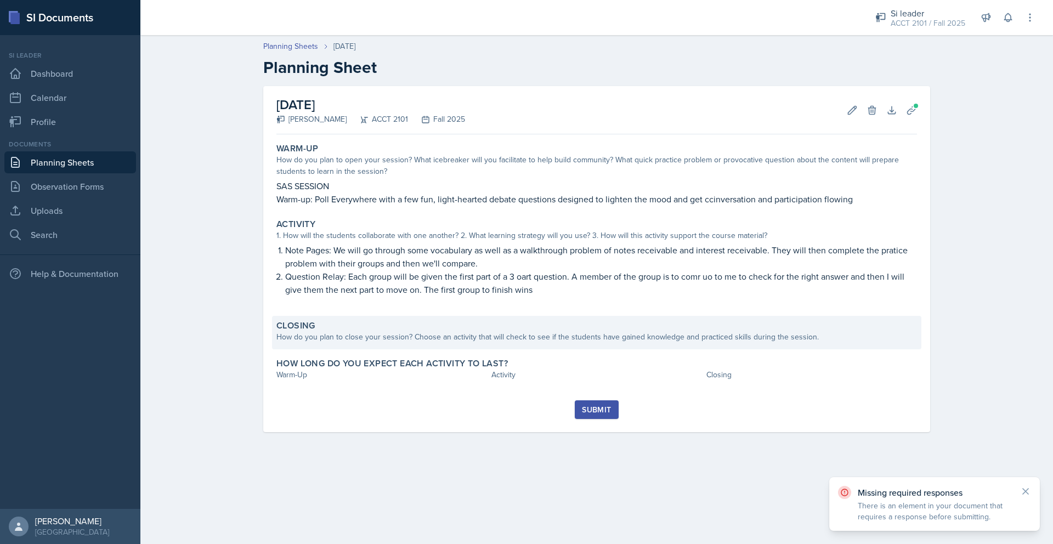
click at [652, 340] on div "How do you plan to close your session? Choose an activity that will check to se…" at bounding box center [596, 337] width 641 height 12
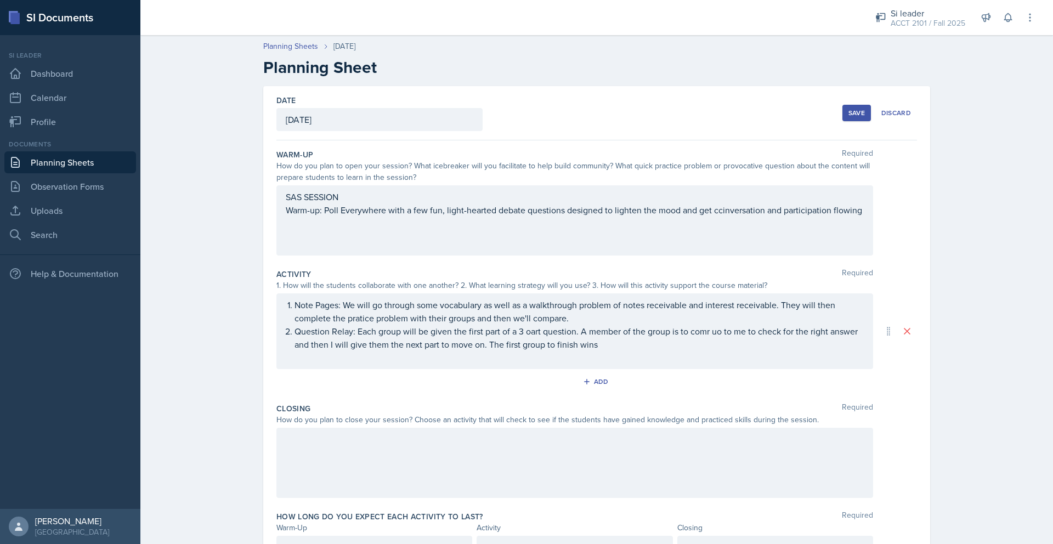
click at [341, 473] on div at bounding box center [574, 463] width 597 height 70
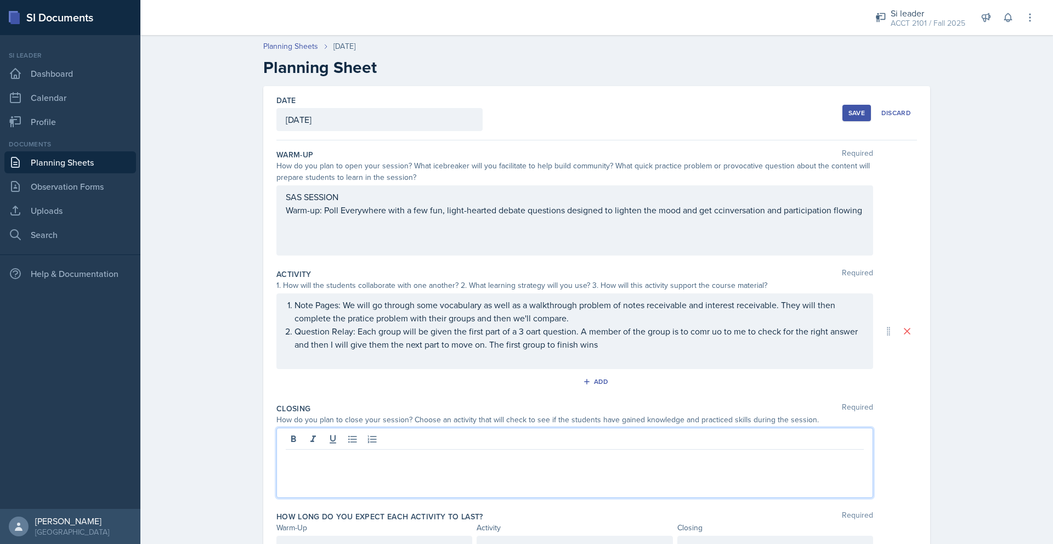
click at [341, 473] on div at bounding box center [574, 463] width 597 height 70
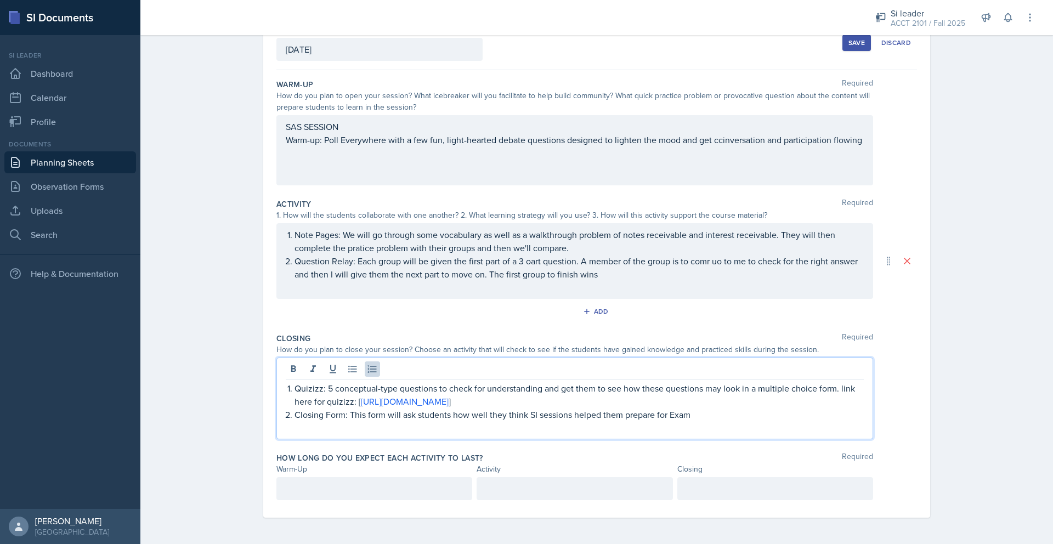
click at [334, 483] on p at bounding box center [374, 488] width 177 height 13
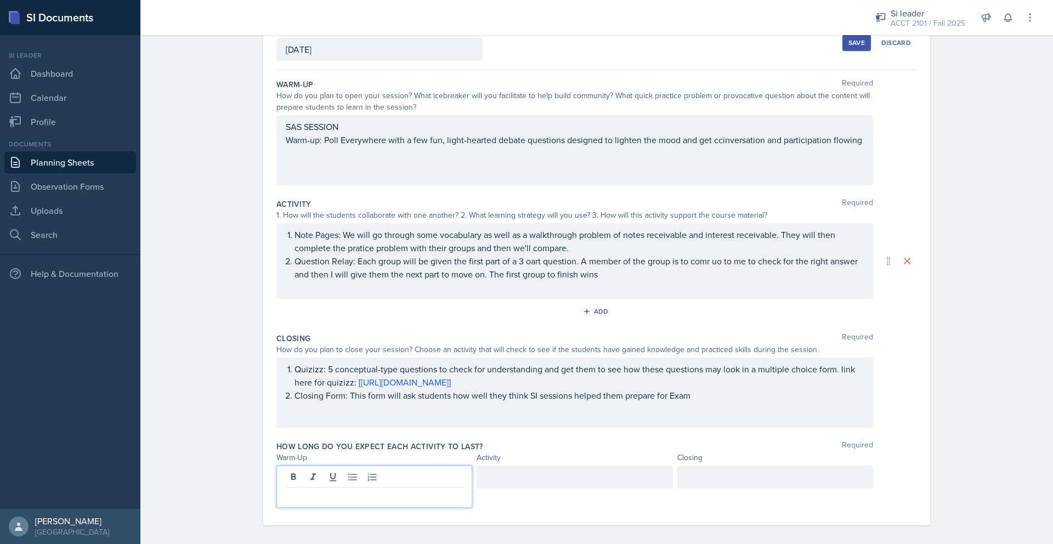
scroll to position [78, 0]
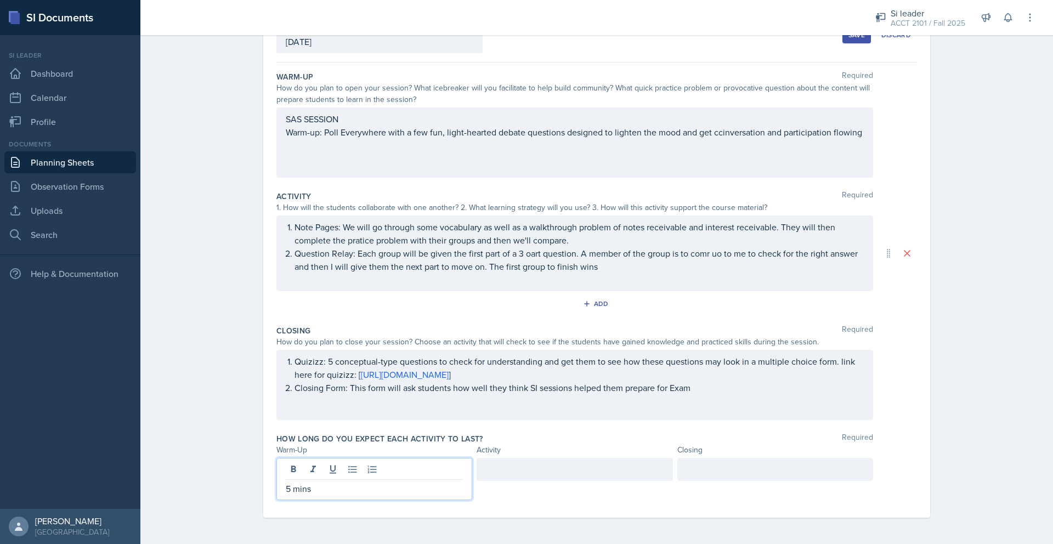
click at [538, 478] on div at bounding box center [575, 469] width 196 height 23
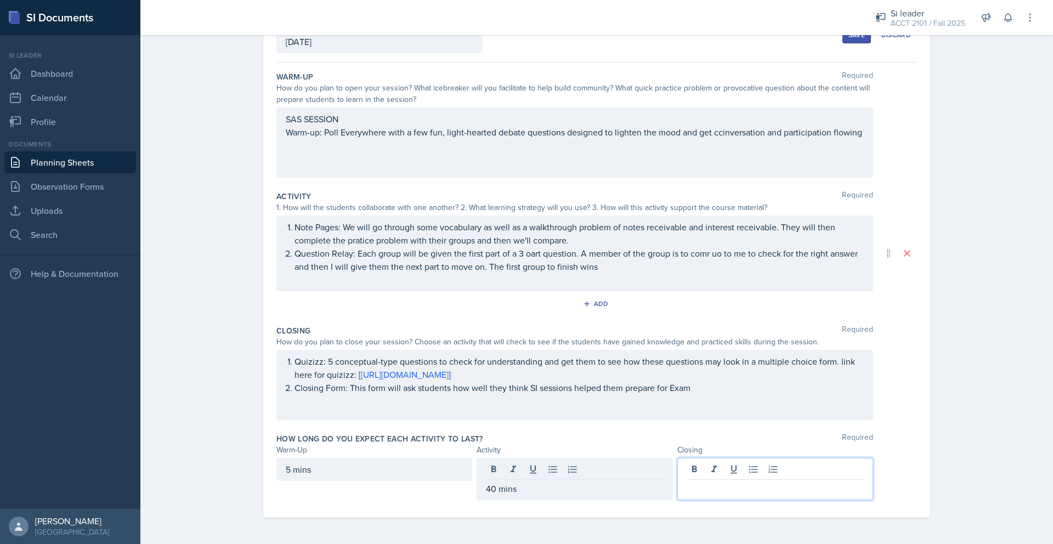
click at [733, 468] on div at bounding box center [775, 479] width 196 height 42
click at [971, 415] on div "Planning Sheets [DATE] Planning Sheet Date [DATE] [DATE] 31 1 2 3 4 5 6 7 8 9 1…" at bounding box center [596, 248] width 913 height 592
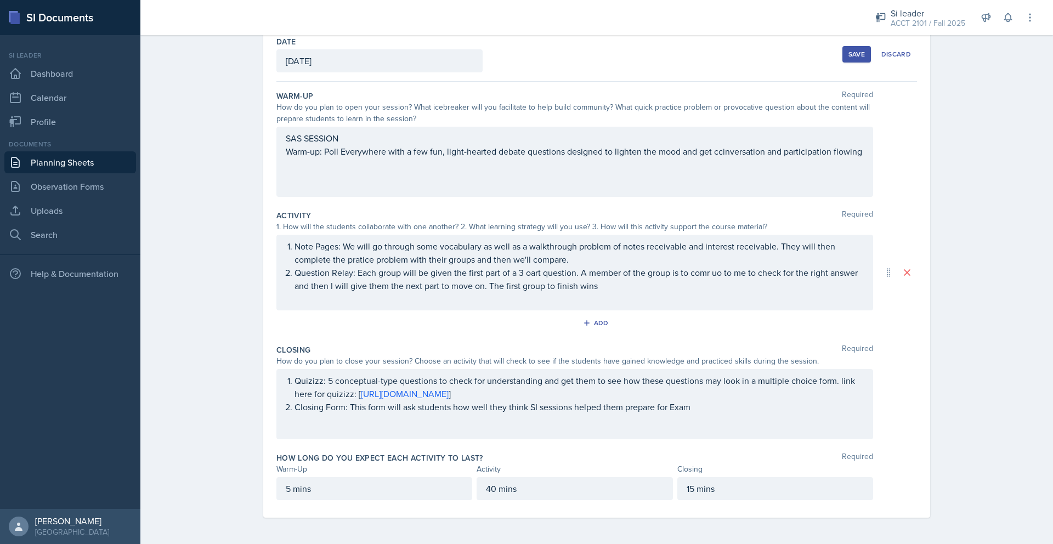
scroll to position [0, 0]
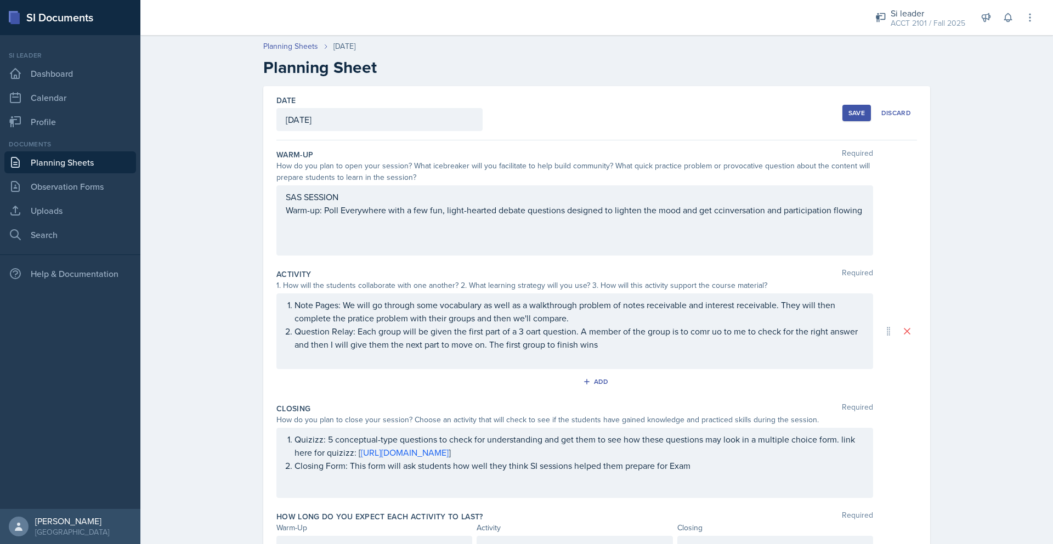
click at [868, 105] on button "Save" at bounding box center [857, 113] width 29 height 16
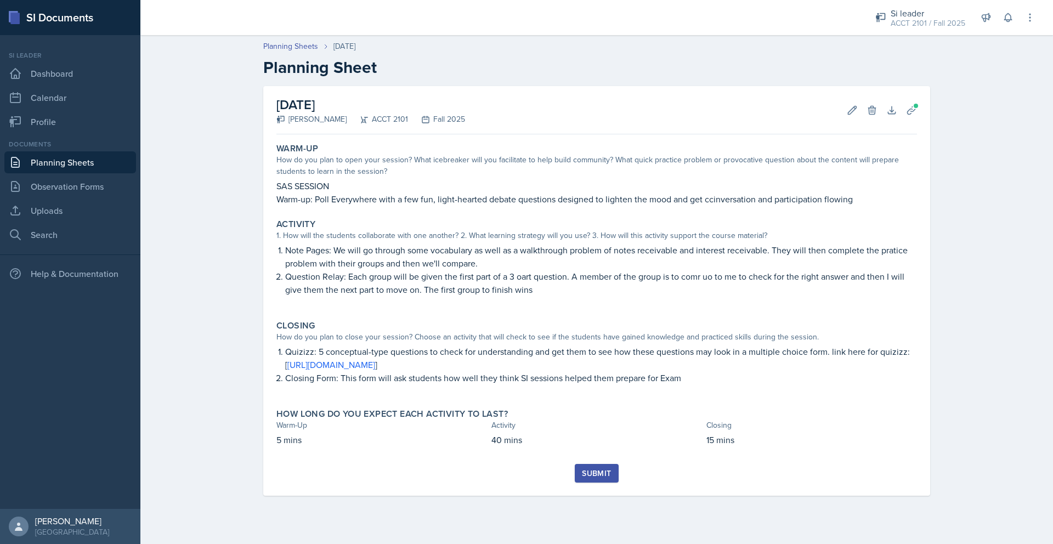
click at [604, 466] on button "Submit" at bounding box center [596, 473] width 43 height 19
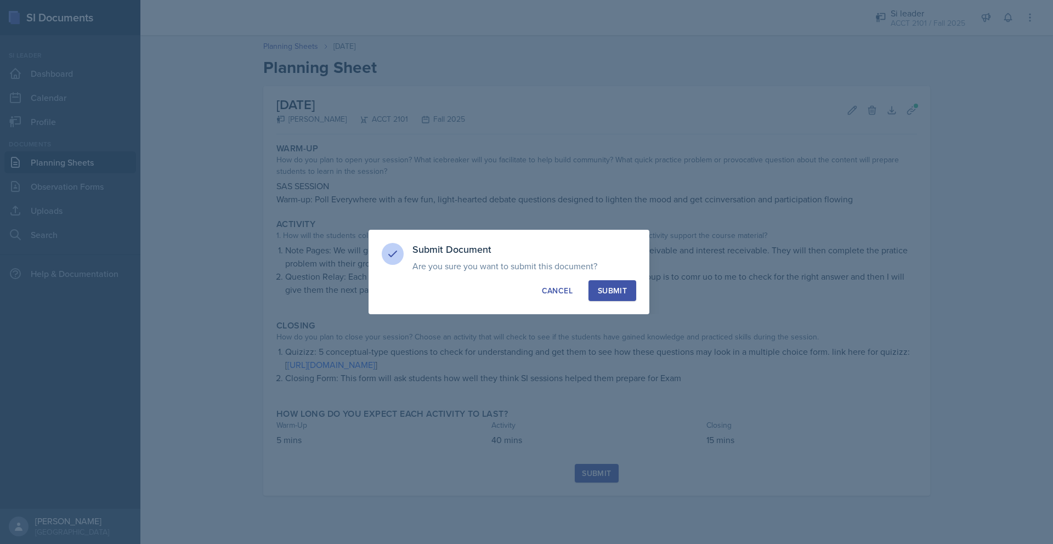
click at [620, 288] on div "Submit" at bounding box center [612, 290] width 29 height 11
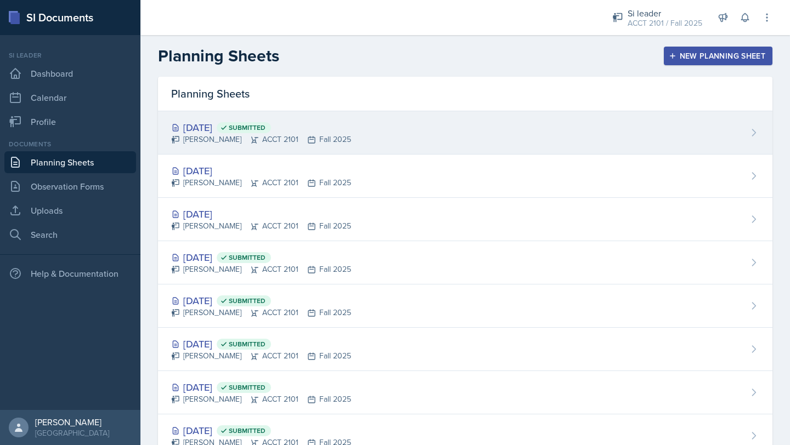
click at [758, 137] on icon at bounding box center [753, 132] width 11 height 11
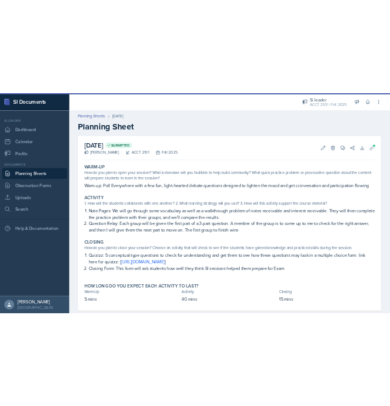
scroll to position [21, 0]
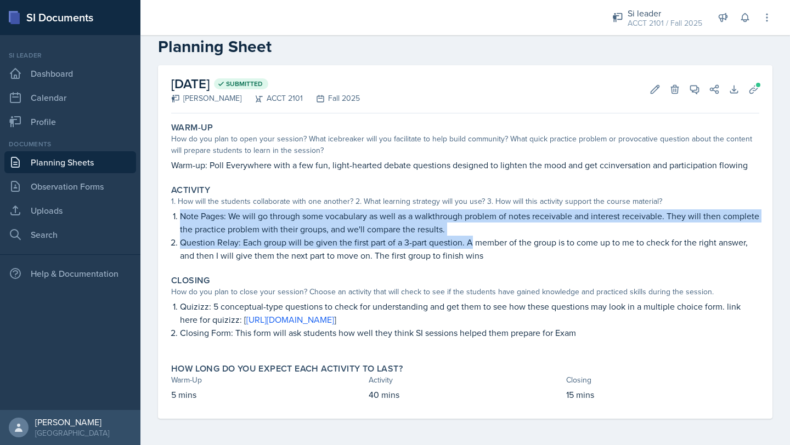
drag, startPoint x: 180, startPoint y: 213, endPoint x: 470, endPoint y: 242, distance: 291.1
click at [471, 242] on ol "Note Pages: We will go through some vocabulary as well as a walkthrough problem…" at bounding box center [469, 236] width 579 height 53
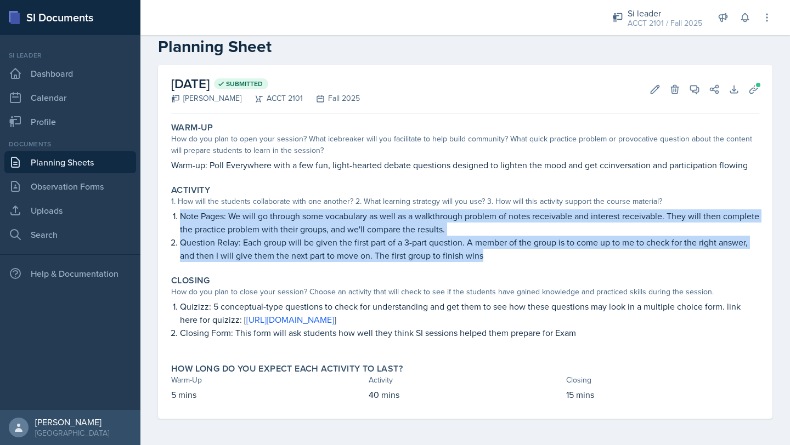
drag, startPoint x: 169, startPoint y: 214, endPoint x: 491, endPoint y: 263, distance: 325.8
click at [491, 263] on div "Activity 1. How will the students collaborate with one another? 2. What learnin…" at bounding box center [465, 223] width 597 height 86
copy ol "Note Pages: We will go through some vocabulary as well as a walkthrough problem…"
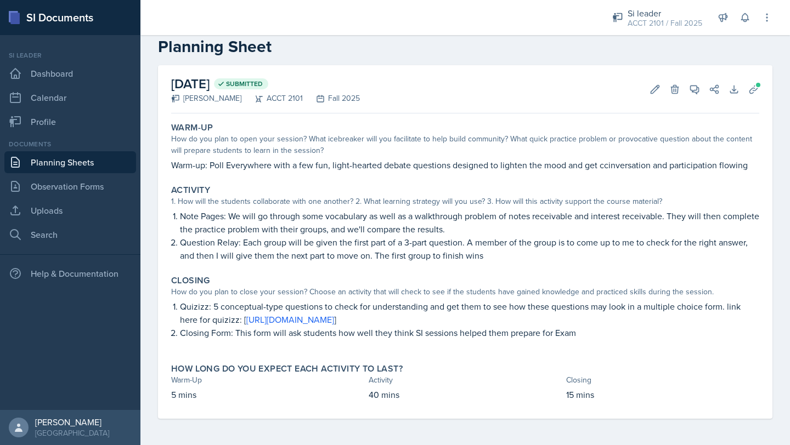
click at [180, 306] on li "Quizizz: 5 conceptual-type questions to check for understanding and get them to…" at bounding box center [469, 313] width 579 height 26
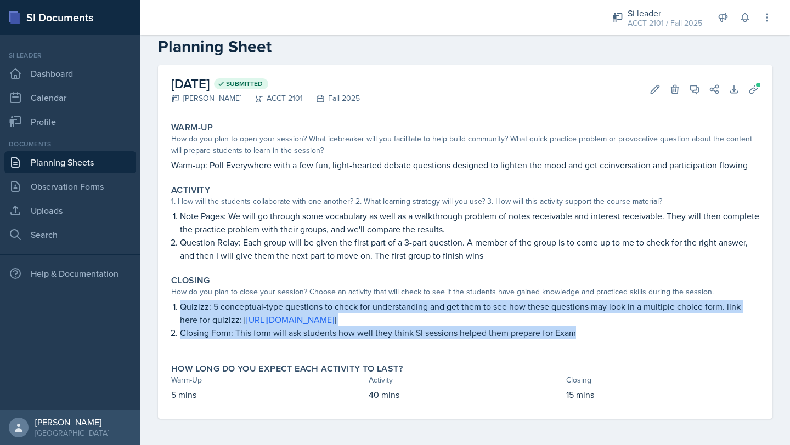
drag, startPoint x: 179, startPoint y: 306, endPoint x: 606, endPoint y: 332, distance: 427.6
click at [608, 332] on ol "Quizizz: 5 conceptual-type questions to check for understanding and get them to…" at bounding box center [469, 319] width 579 height 39
copy ol "Quizizz: 5 conceptual-type questions to check for understanding and get them to…"
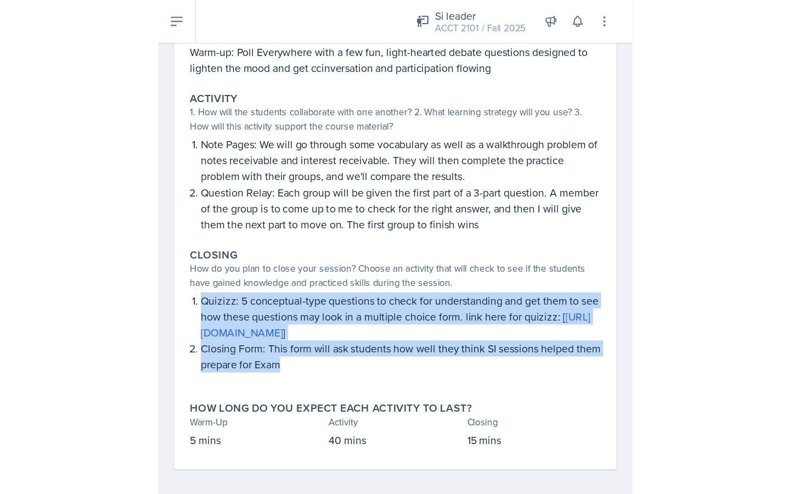
scroll to position [161, 0]
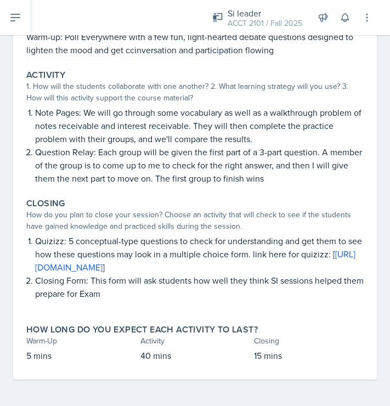
click at [100, 258] on p "Quizizz: 5 conceptual-type questions to check for understanding and get them to…" at bounding box center [199, 253] width 329 height 39
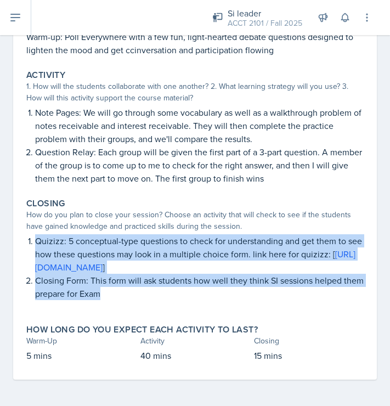
drag, startPoint x: 31, startPoint y: 234, endPoint x: 125, endPoint y: 297, distance: 113.3
click at [125, 297] on ol "Quizizz: 5 conceptual-type questions to check for understanding and get them to…" at bounding box center [199, 267] width 329 height 66
copy ol "Quizizz: 5 conceptual-type questions to check for understanding and get them to…"
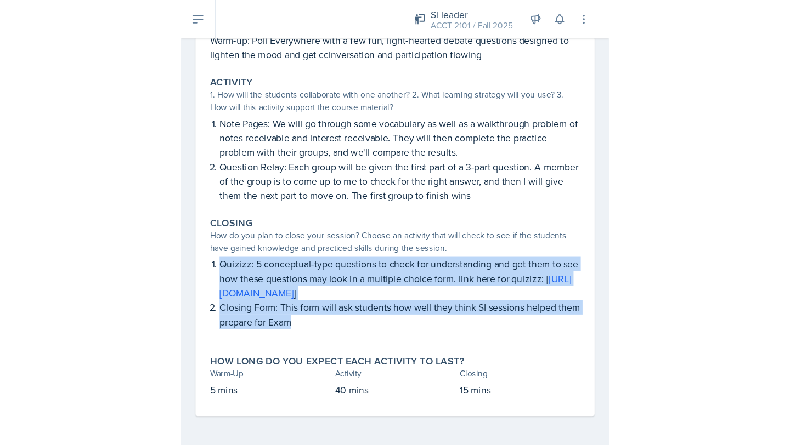
scroll to position [0, 0]
